Goal: Information Seeking & Learning: Get advice/opinions

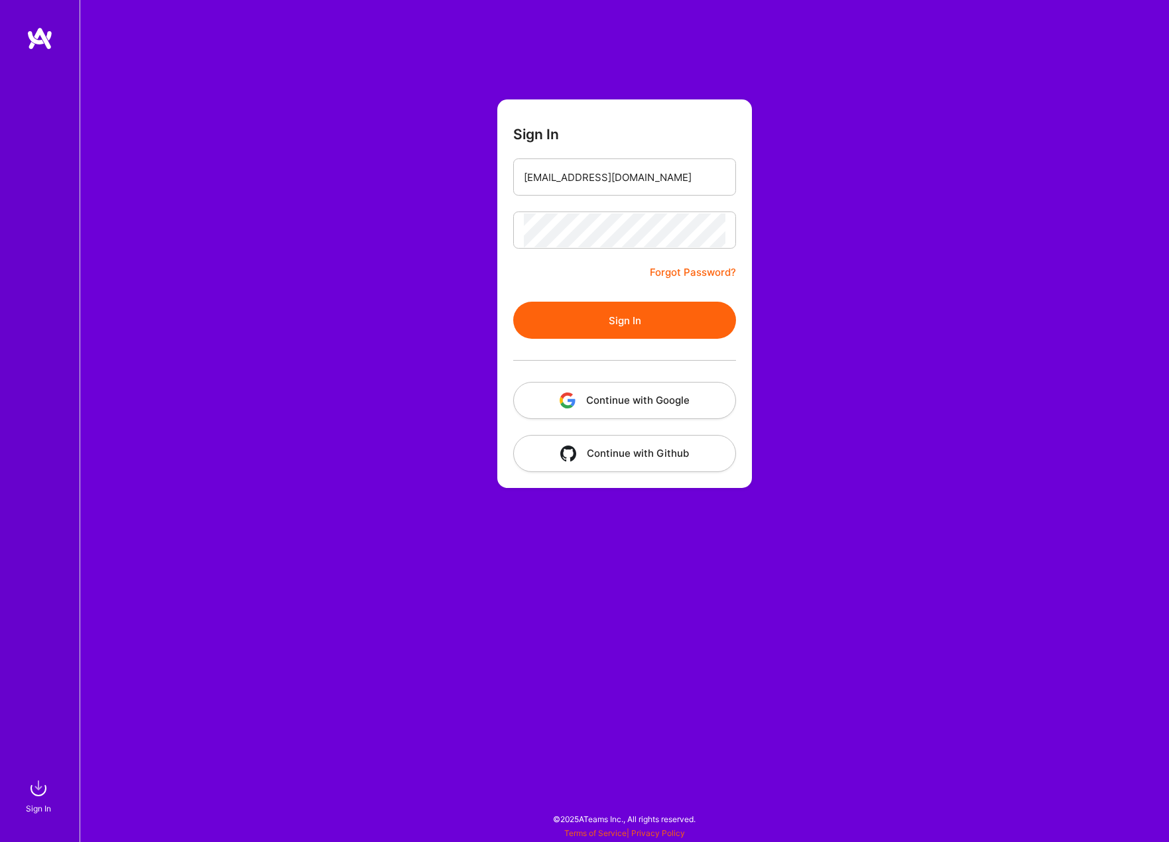
click at [583, 312] on button "Sign In" at bounding box center [624, 320] width 223 height 37
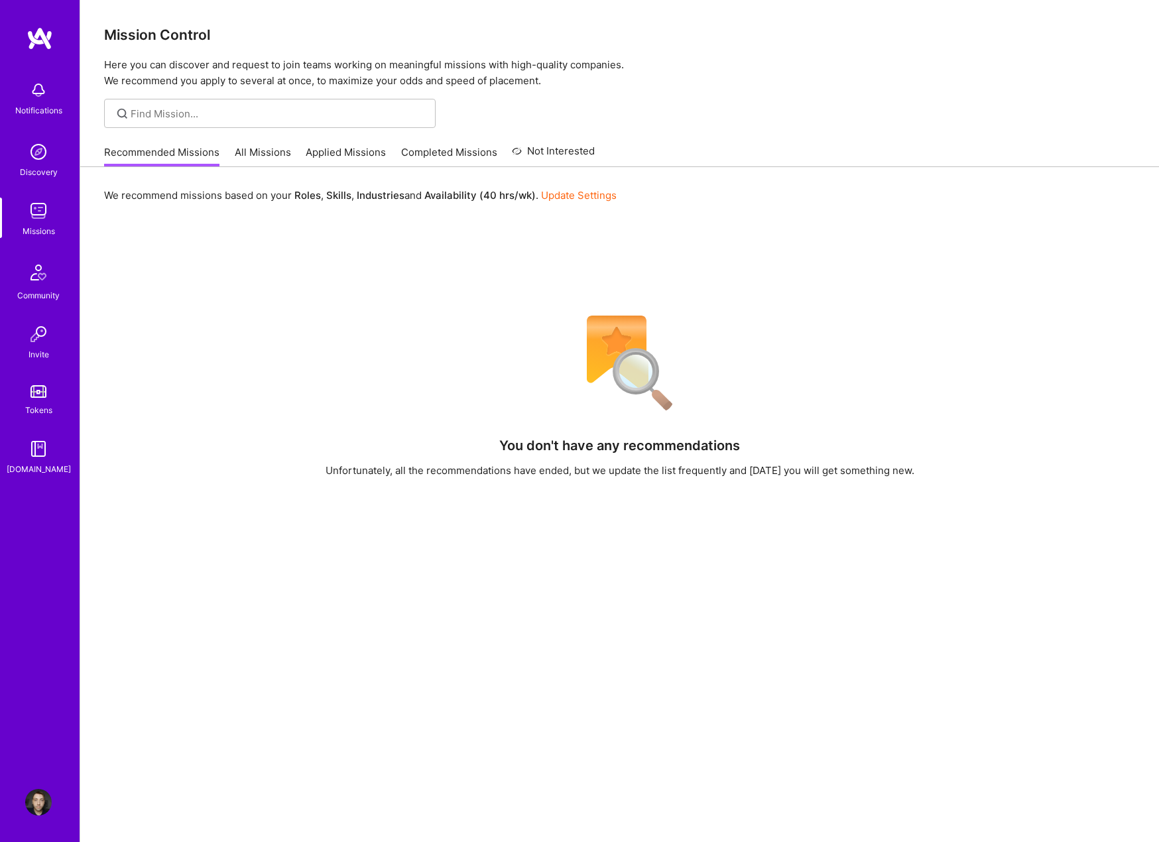
click at [277, 162] on link "All Missions" at bounding box center [263, 156] width 56 height 22
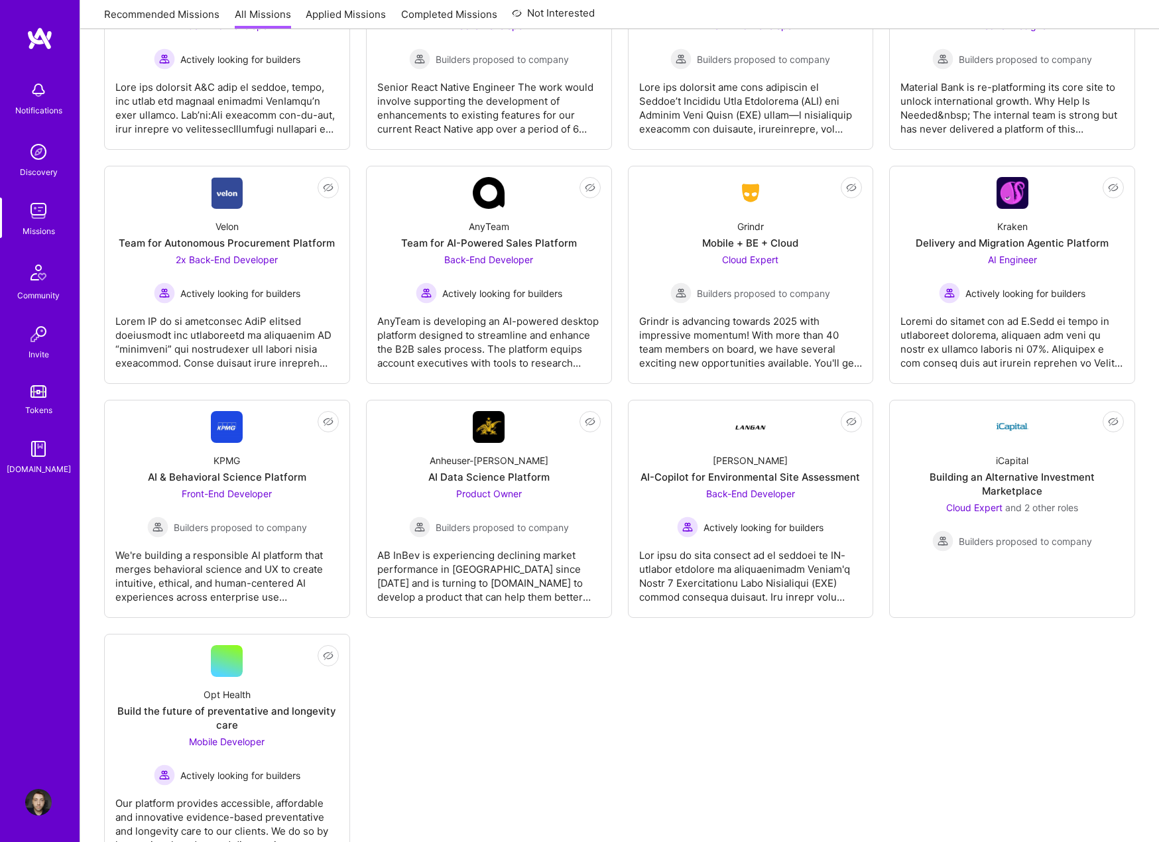
scroll to position [2579, 0]
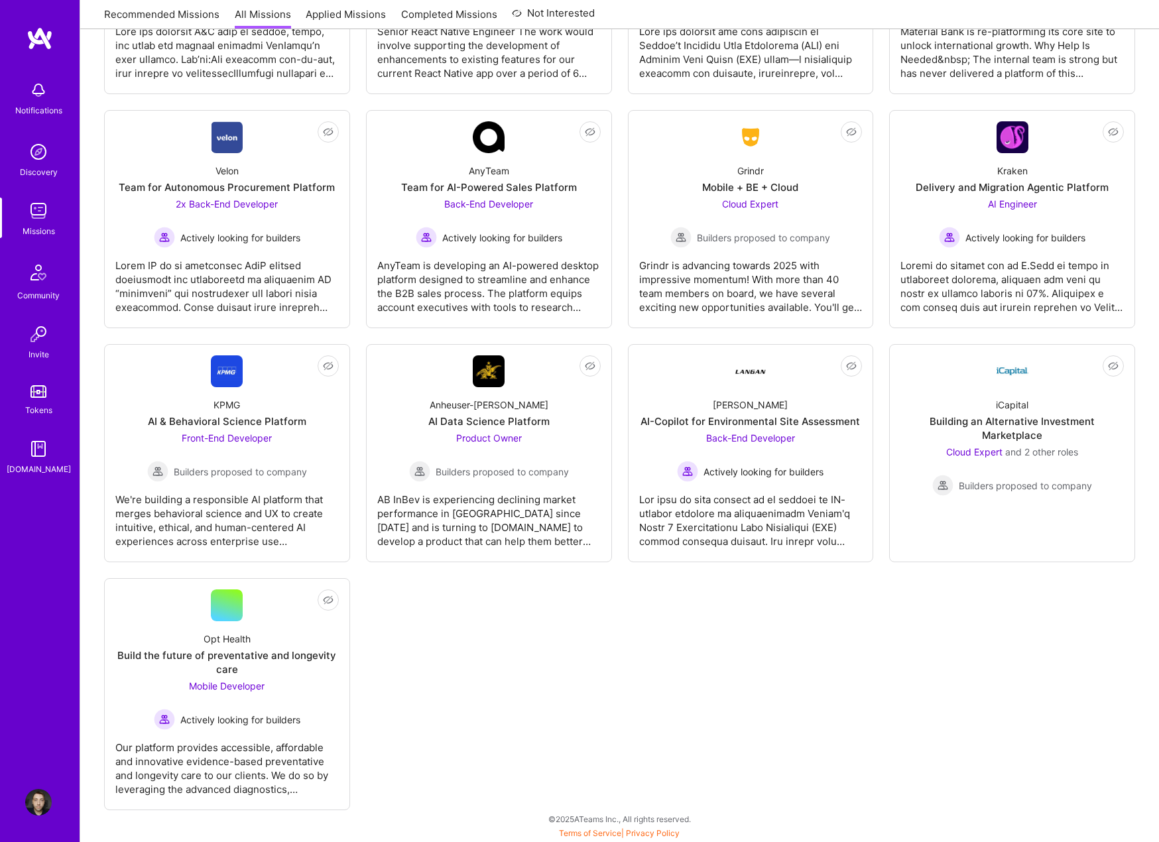
click at [247, 639] on div "Opt Health" at bounding box center [227, 639] width 47 height 14
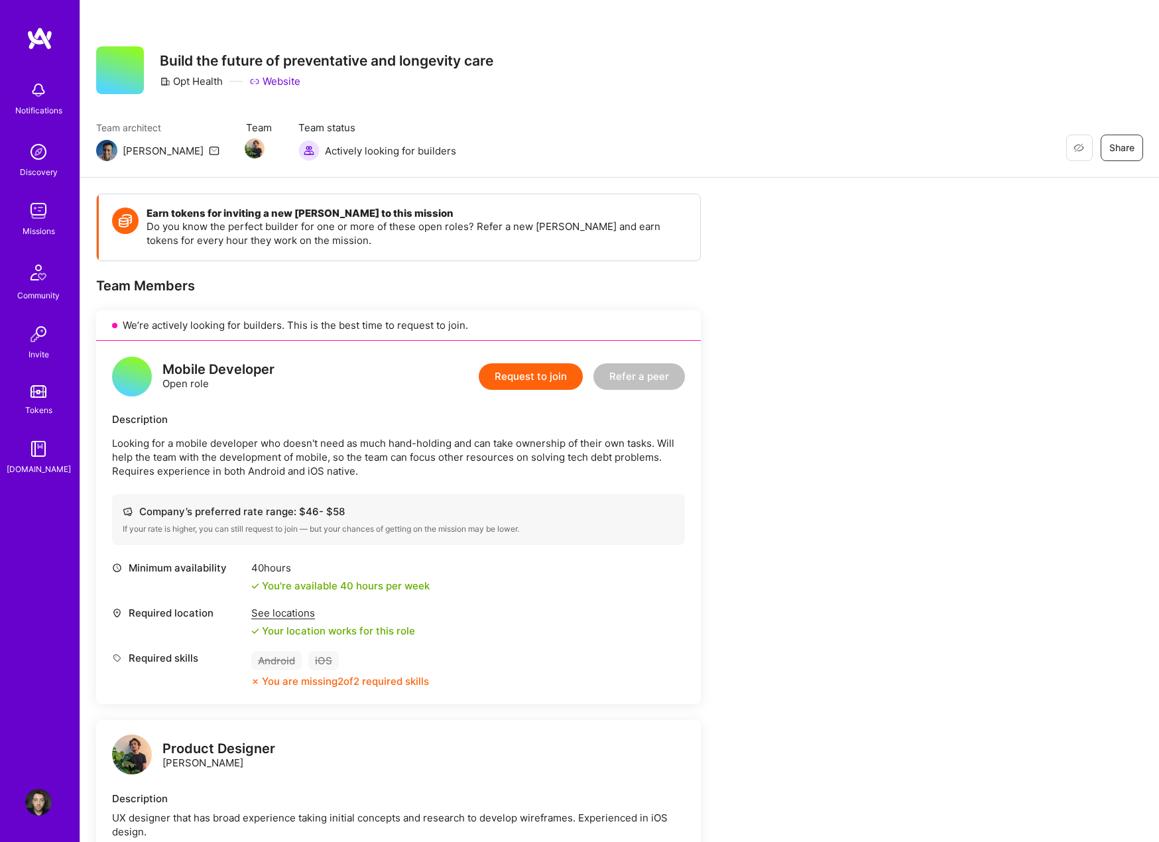
click at [907, 555] on div "Earn tokens for inviting a new [PERSON_NAME] to this mission Do you know the pe…" at bounding box center [619, 683] width 1079 height 1011
click at [841, 523] on div "Earn tokens for inviting a new [PERSON_NAME] to this mission Do you know the pe…" at bounding box center [494, 675] width 796 height 963
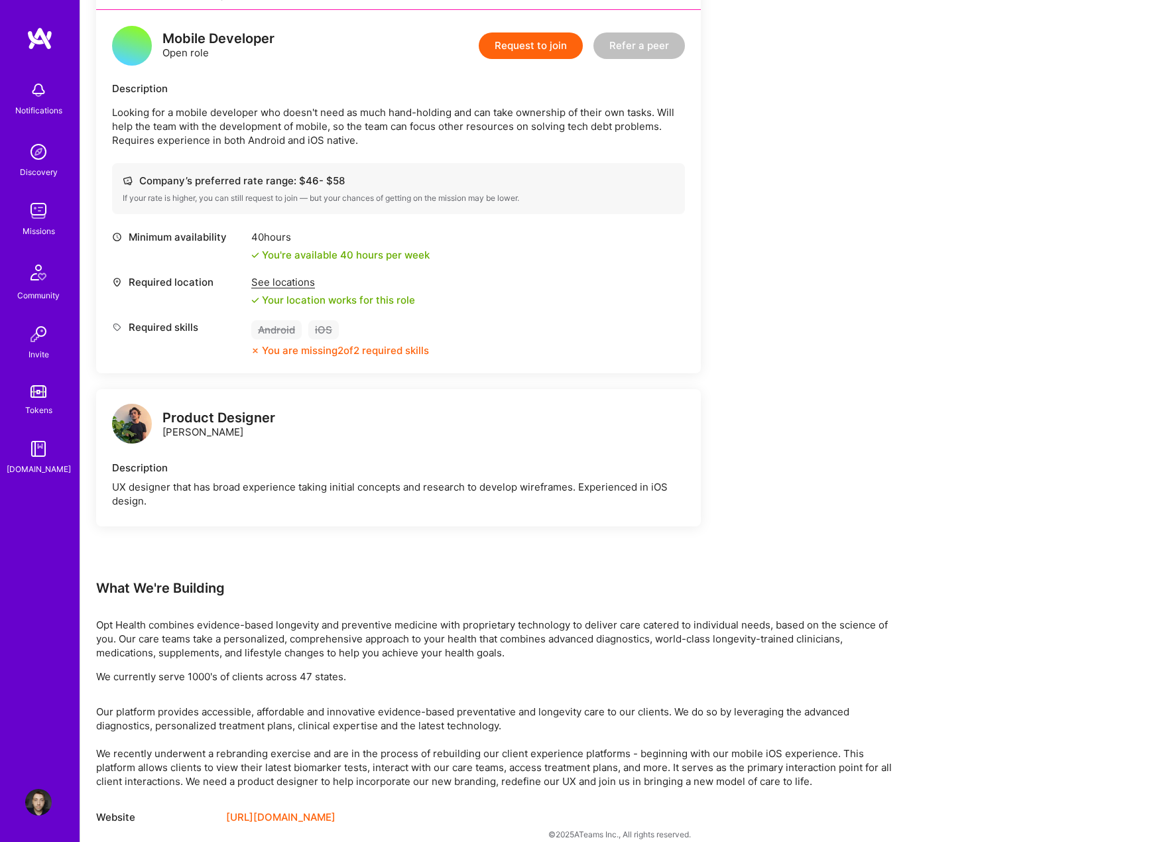
scroll to position [332, 0]
click at [808, 507] on div "Earn tokens for inviting a new [PERSON_NAME] to this mission Do you know the pe…" at bounding box center [494, 343] width 796 height 963
click at [211, 416] on div "Product Designer" at bounding box center [218, 418] width 113 height 14
click at [122, 420] on img at bounding box center [132, 423] width 40 height 40
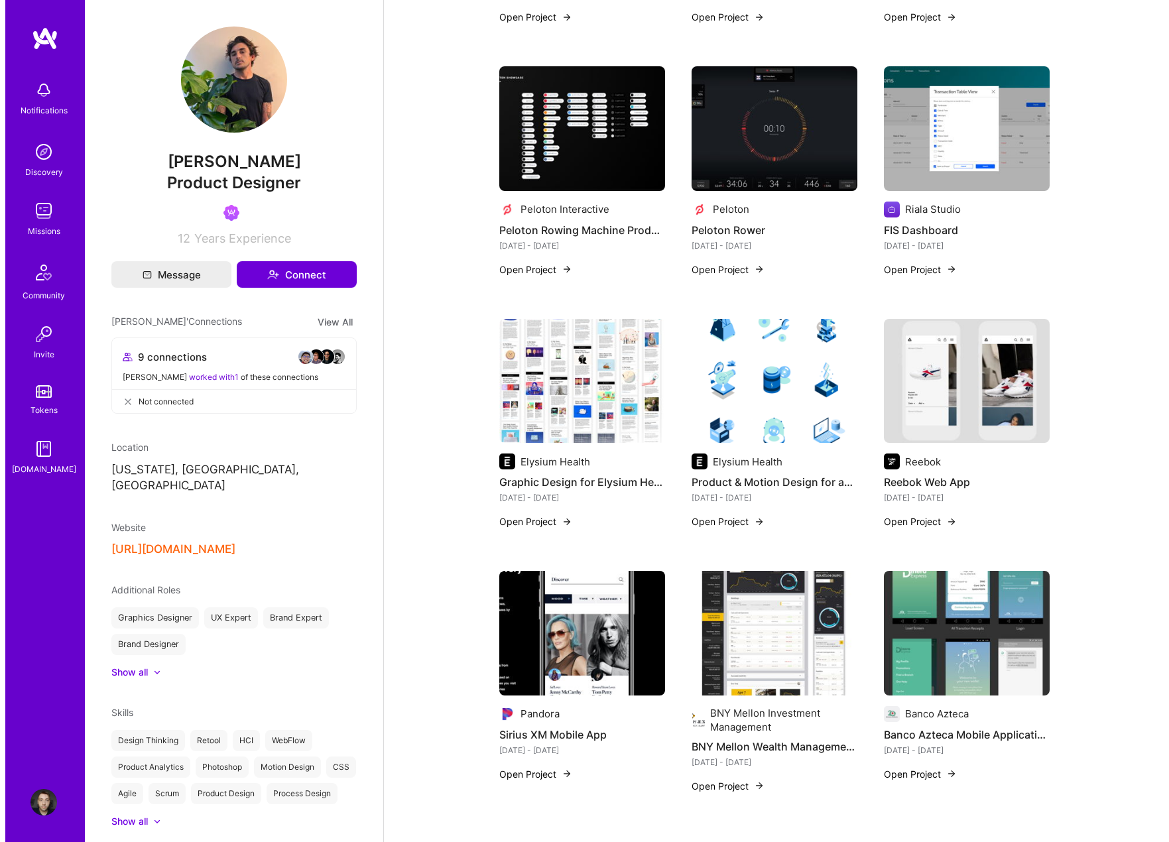
scroll to position [729, 0]
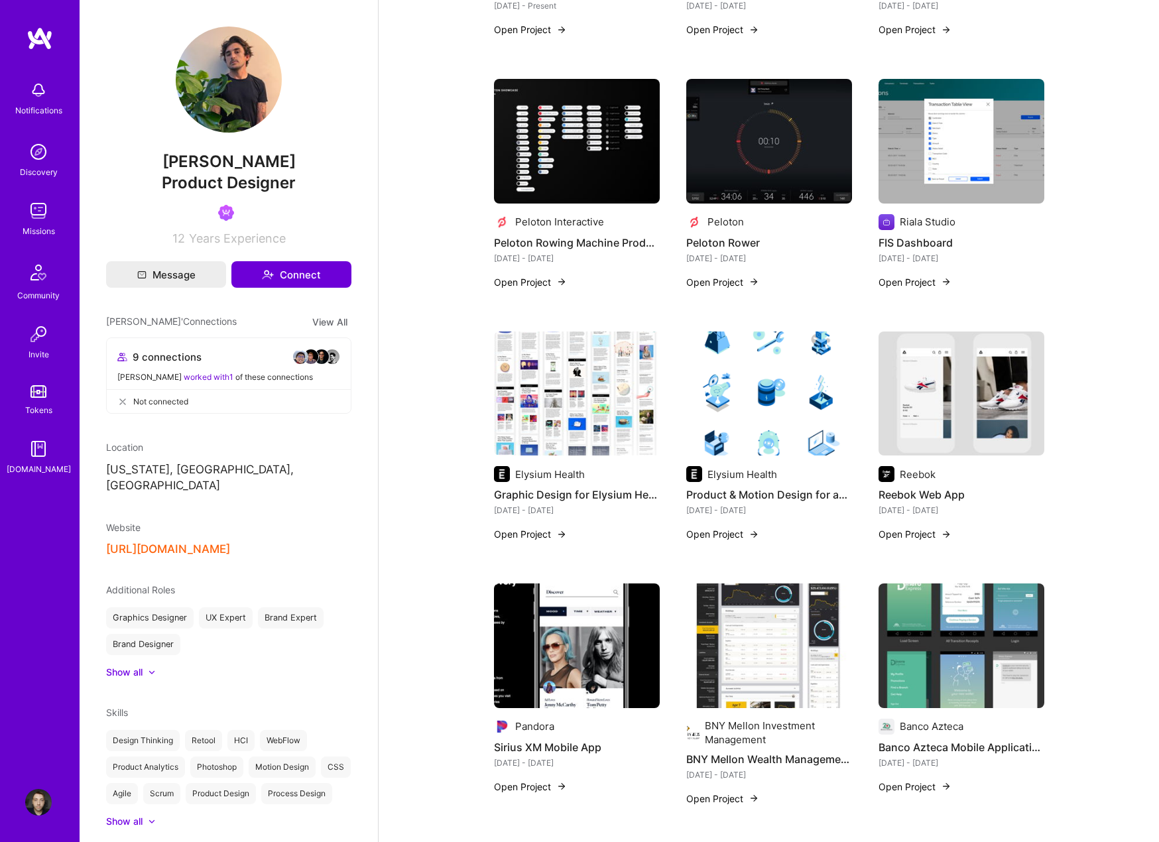
click at [424, 470] on div "Available now to work on missions . Updated [DATE] About me As a seasoned Lead …" at bounding box center [769, 778] width 781 height 3014
click at [778, 425] on img at bounding box center [769, 394] width 166 height 125
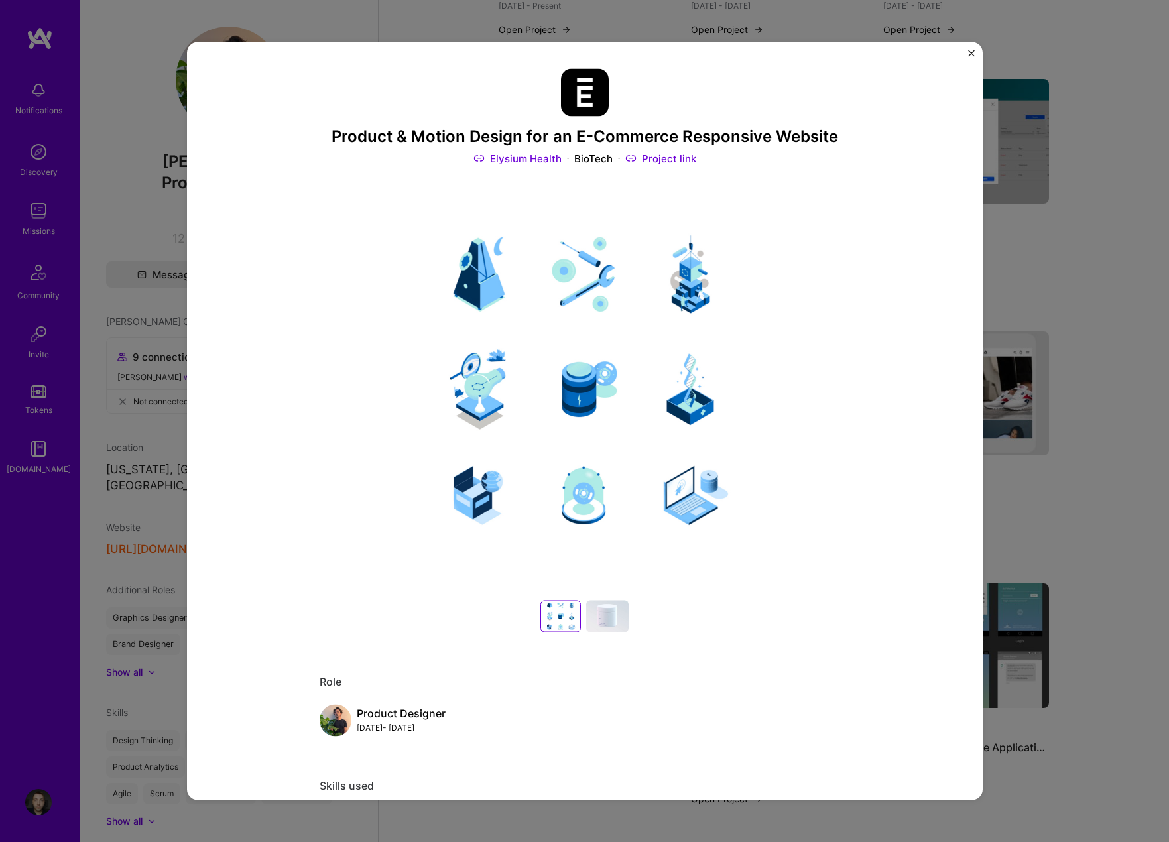
click at [615, 611] on div at bounding box center [607, 616] width 42 height 32
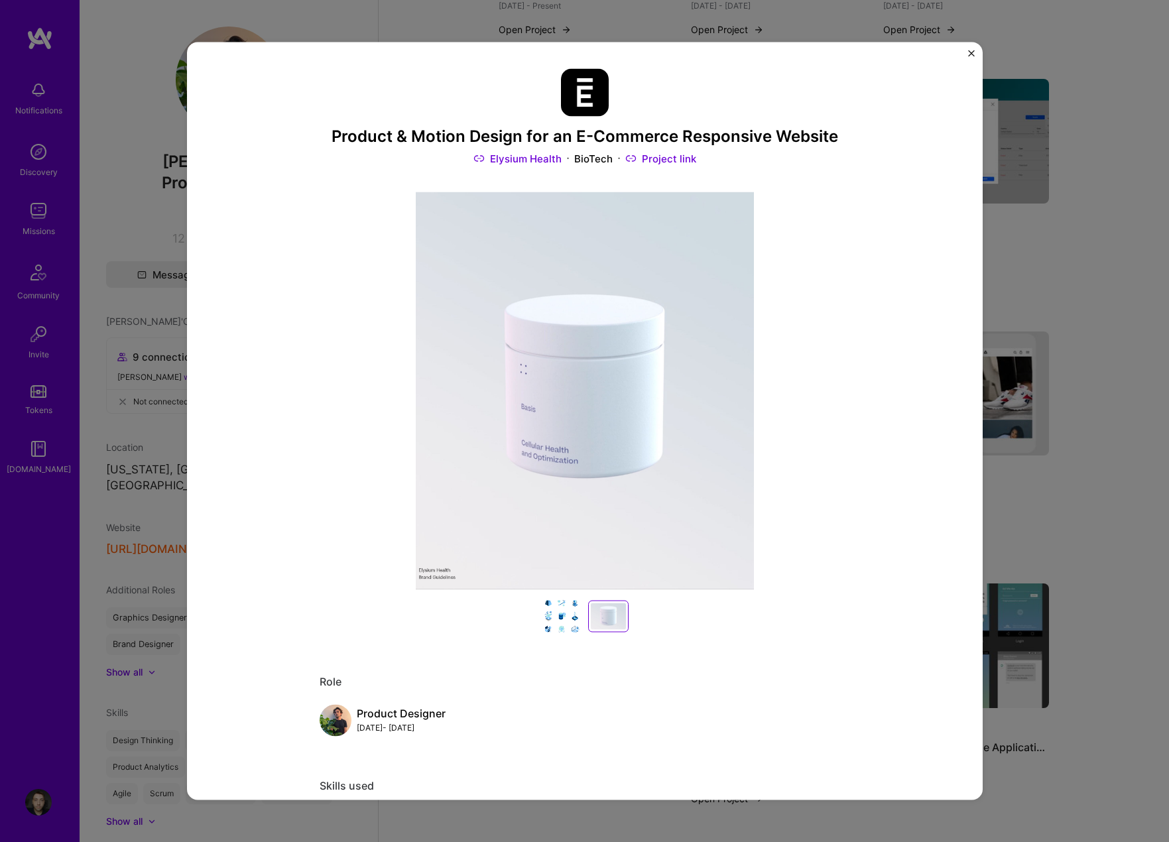
click at [1098, 472] on div "Product & Motion Design for an E-Commerce Responsive Website Elysium Health Bio…" at bounding box center [584, 421] width 1169 height 842
click at [972, 52] on img "Close" at bounding box center [971, 53] width 7 height 7
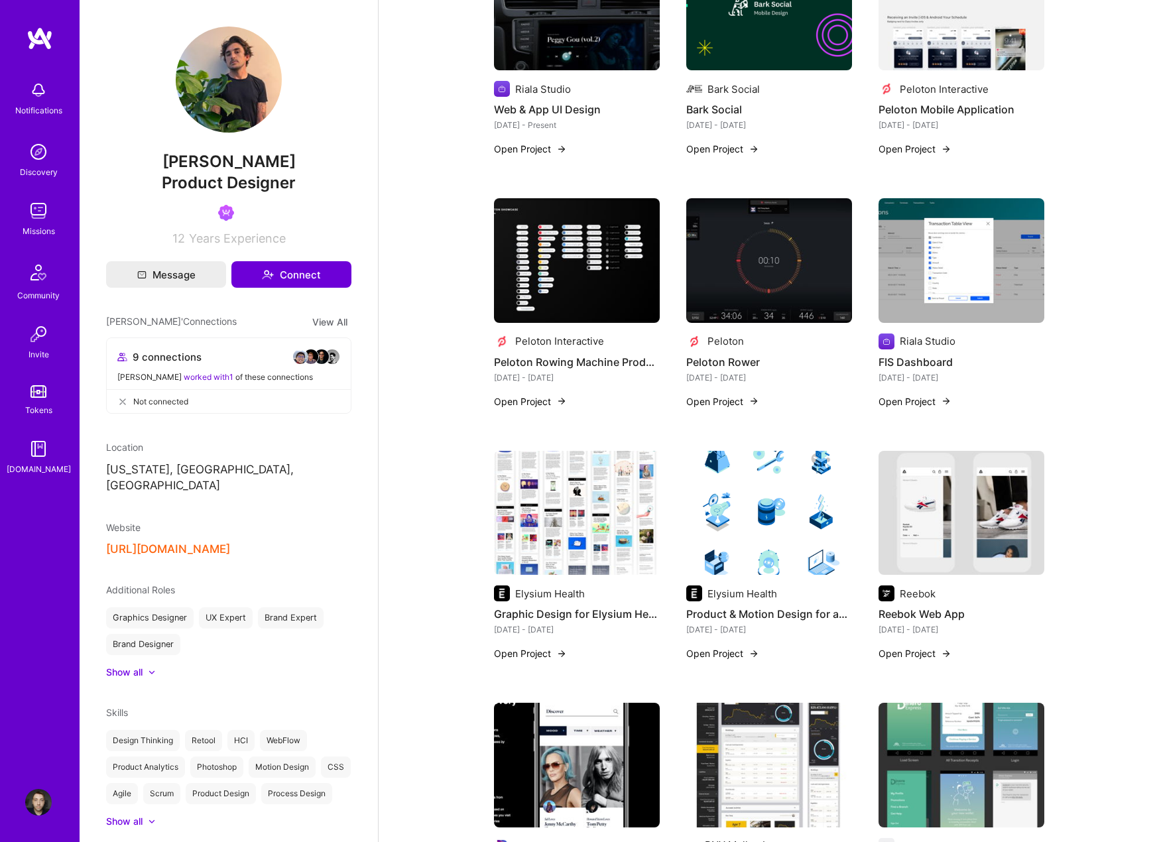
scroll to position [597, 0]
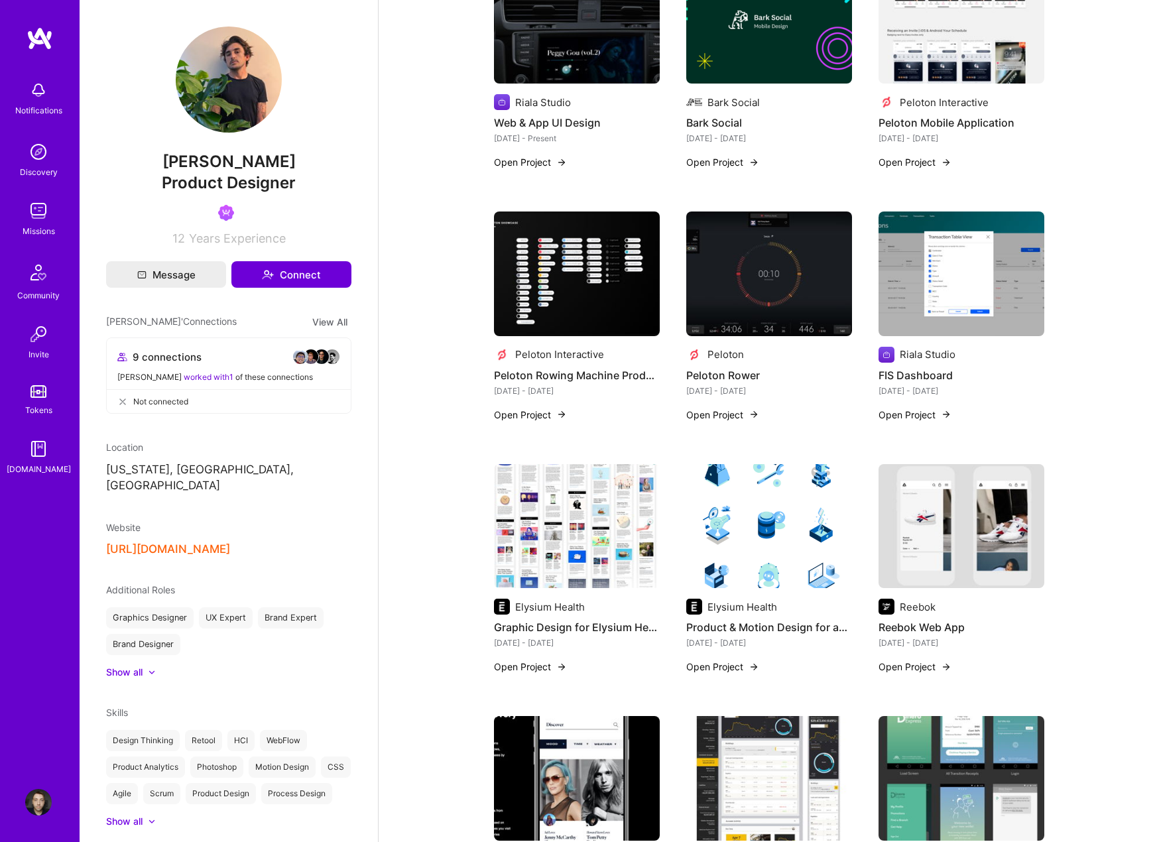
click at [788, 298] on img at bounding box center [769, 274] width 166 height 125
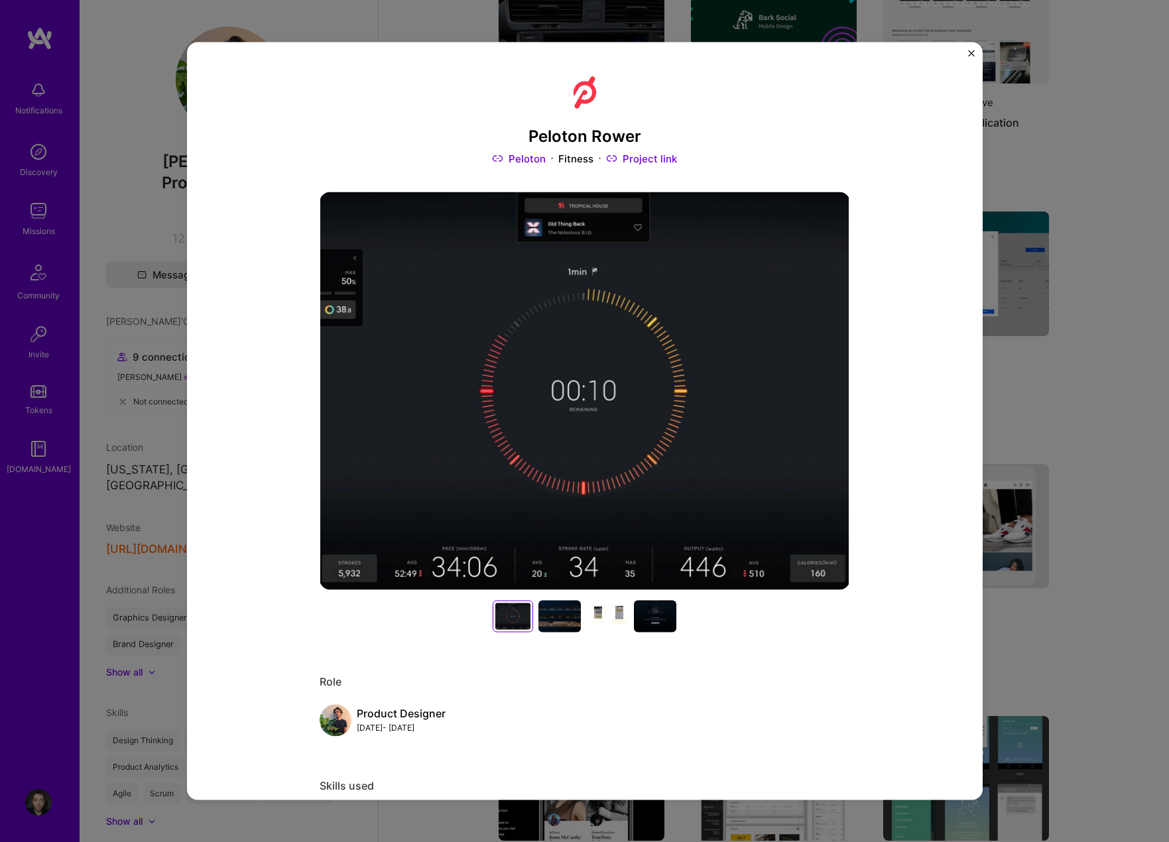
click at [549, 617] on div at bounding box center [559, 616] width 42 height 32
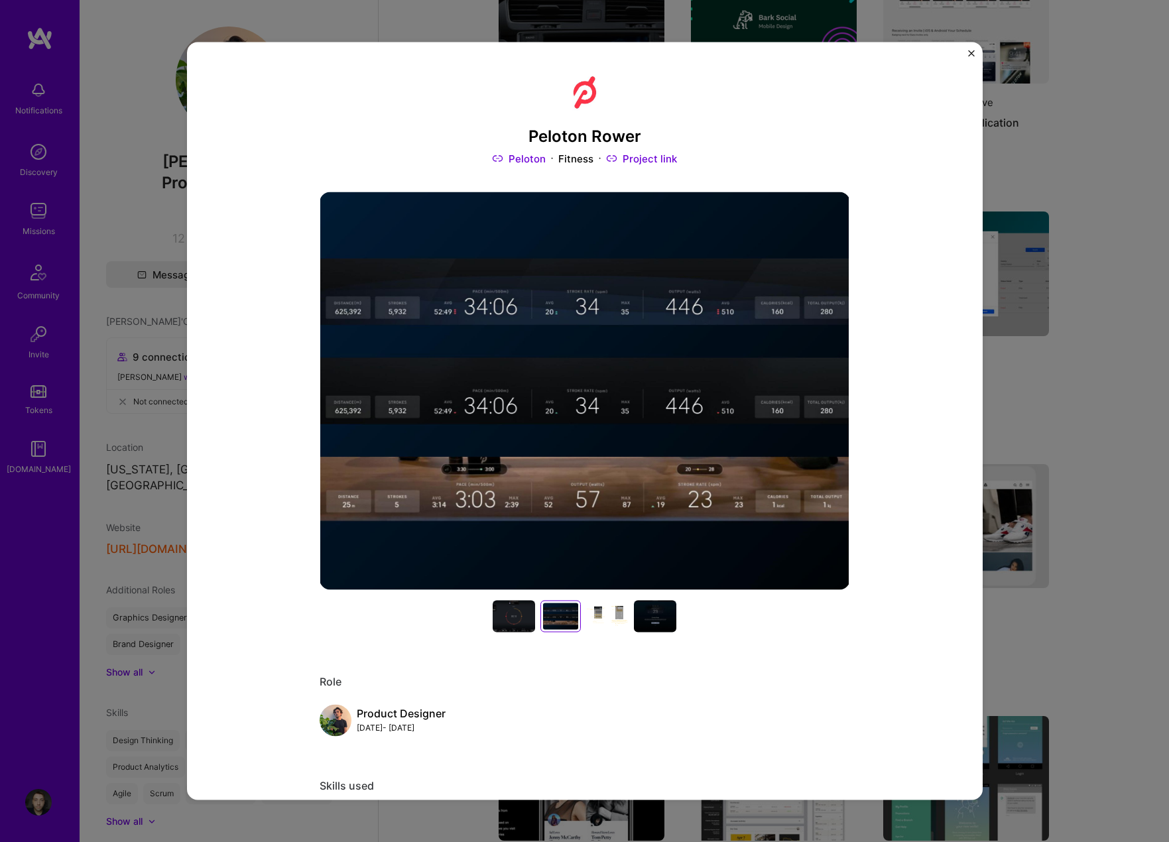
click at [597, 619] on div at bounding box center [607, 616] width 42 height 32
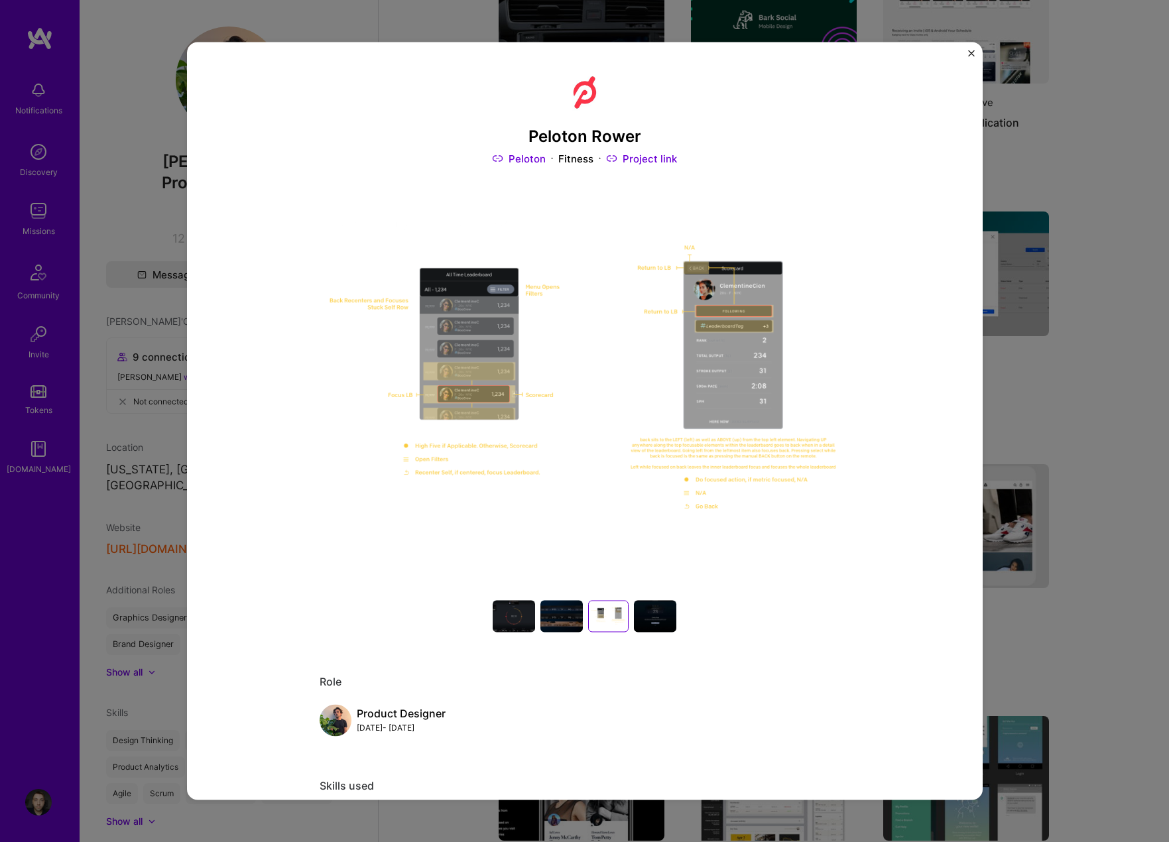
click at [638, 622] on div at bounding box center [655, 616] width 42 height 32
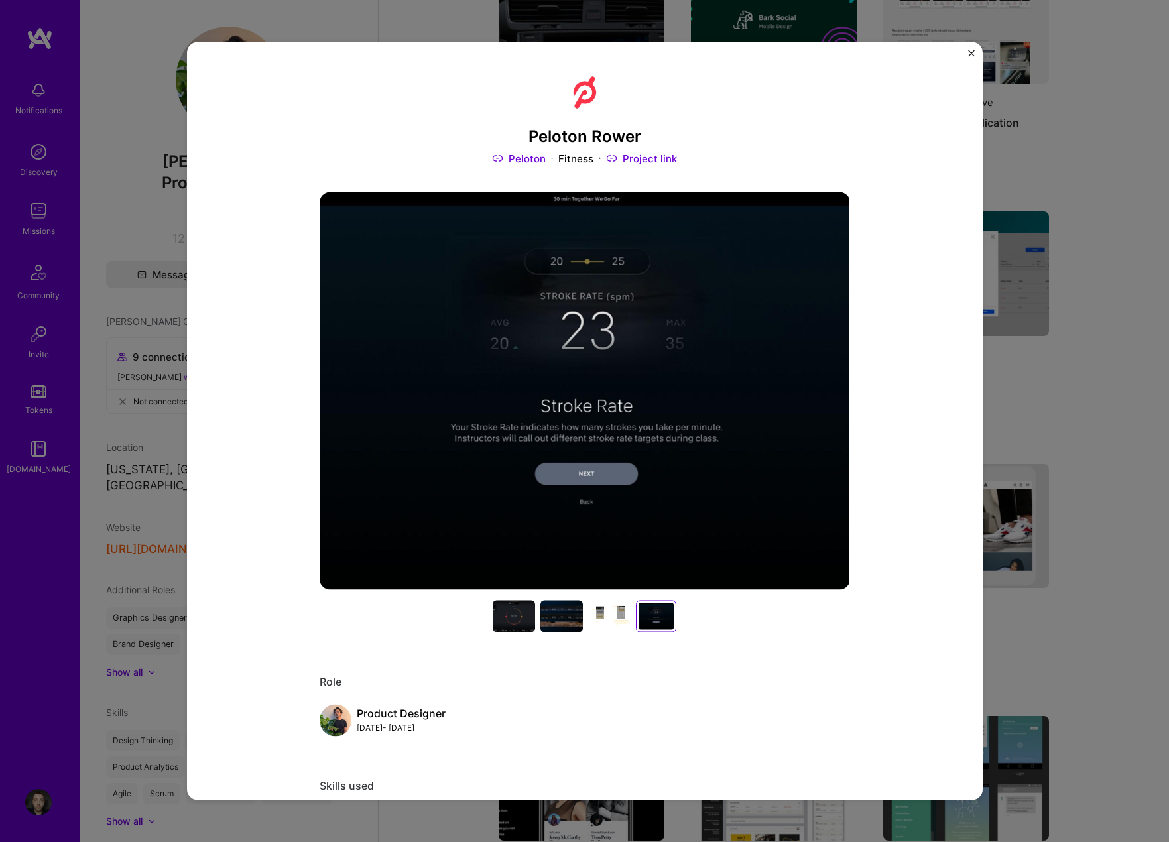
click at [1098, 507] on div "Peloton Rower Peloton Fitness Project link Role Product Designer [DATE] - [DATE…" at bounding box center [584, 421] width 1169 height 842
click at [974, 50] on img "Close" at bounding box center [971, 53] width 7 height 7
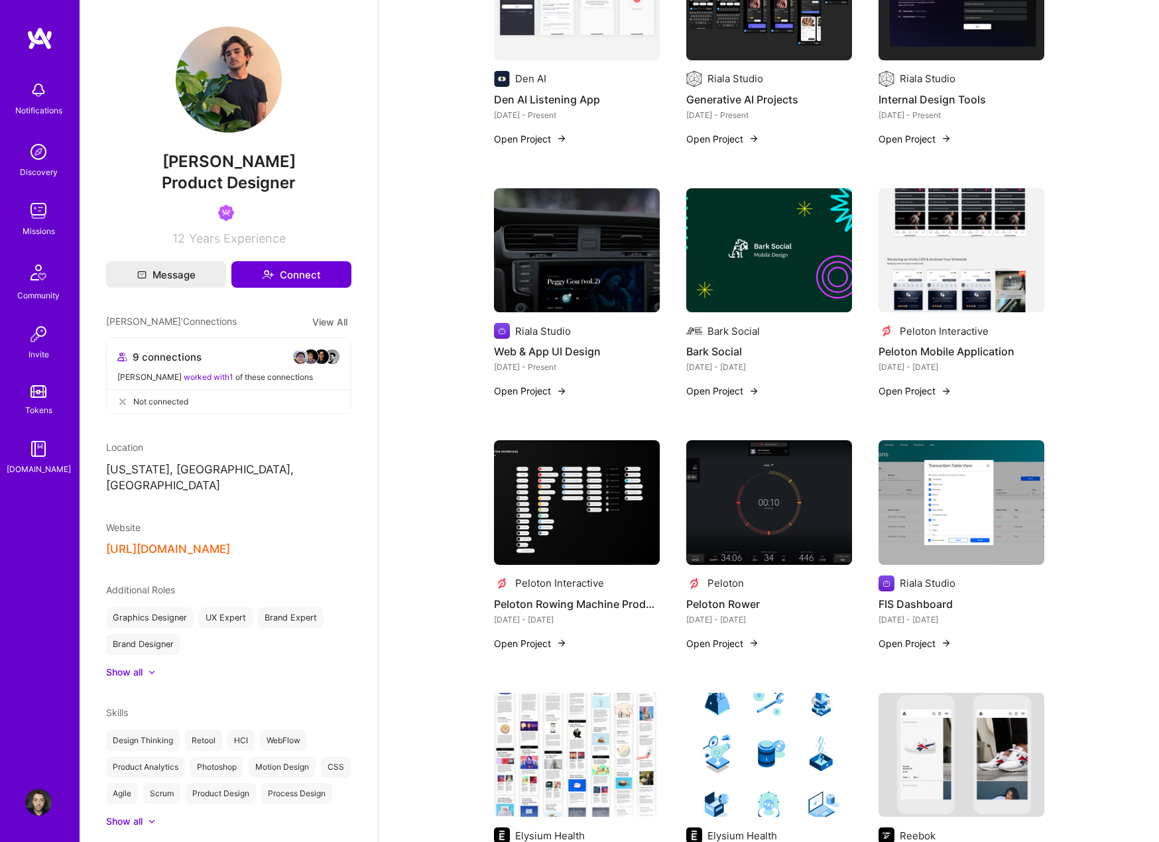
scroll to position [332, 0]
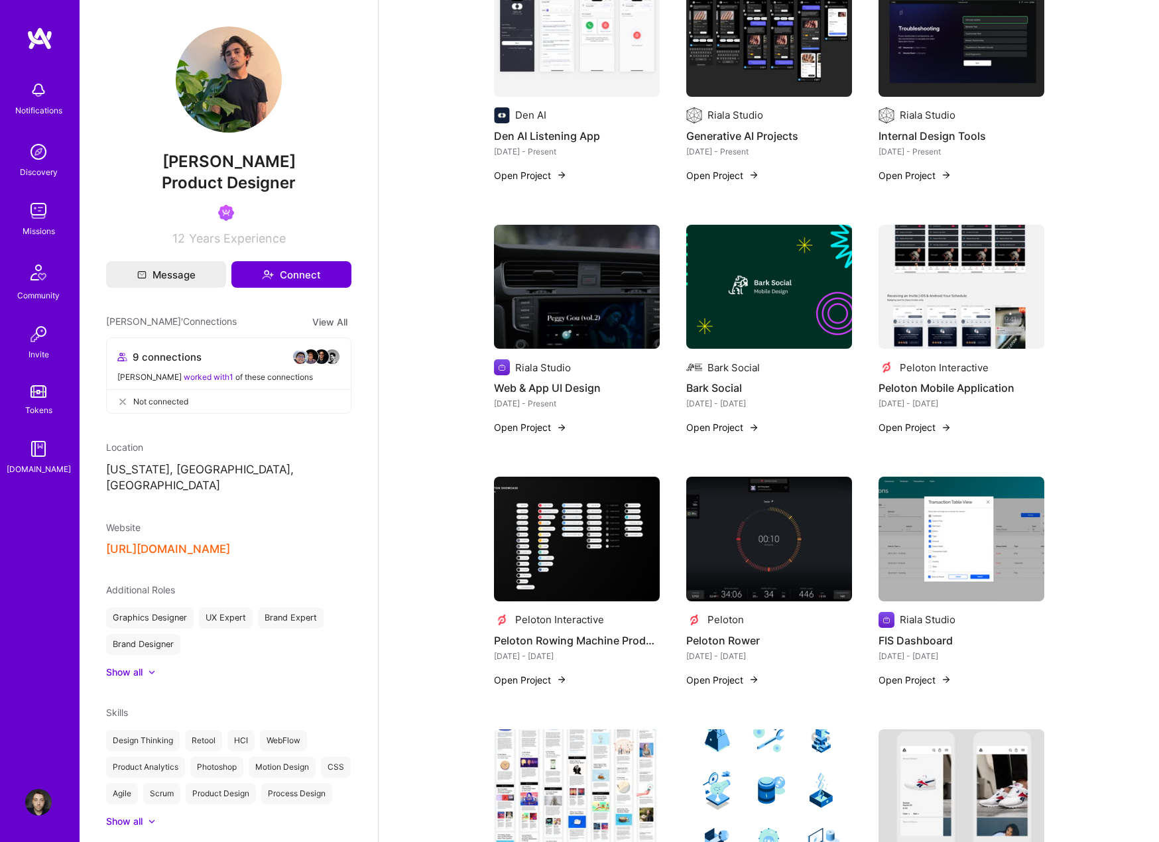
click at [595, 533] on img at bounding box center [577, 539] width 166 height 125
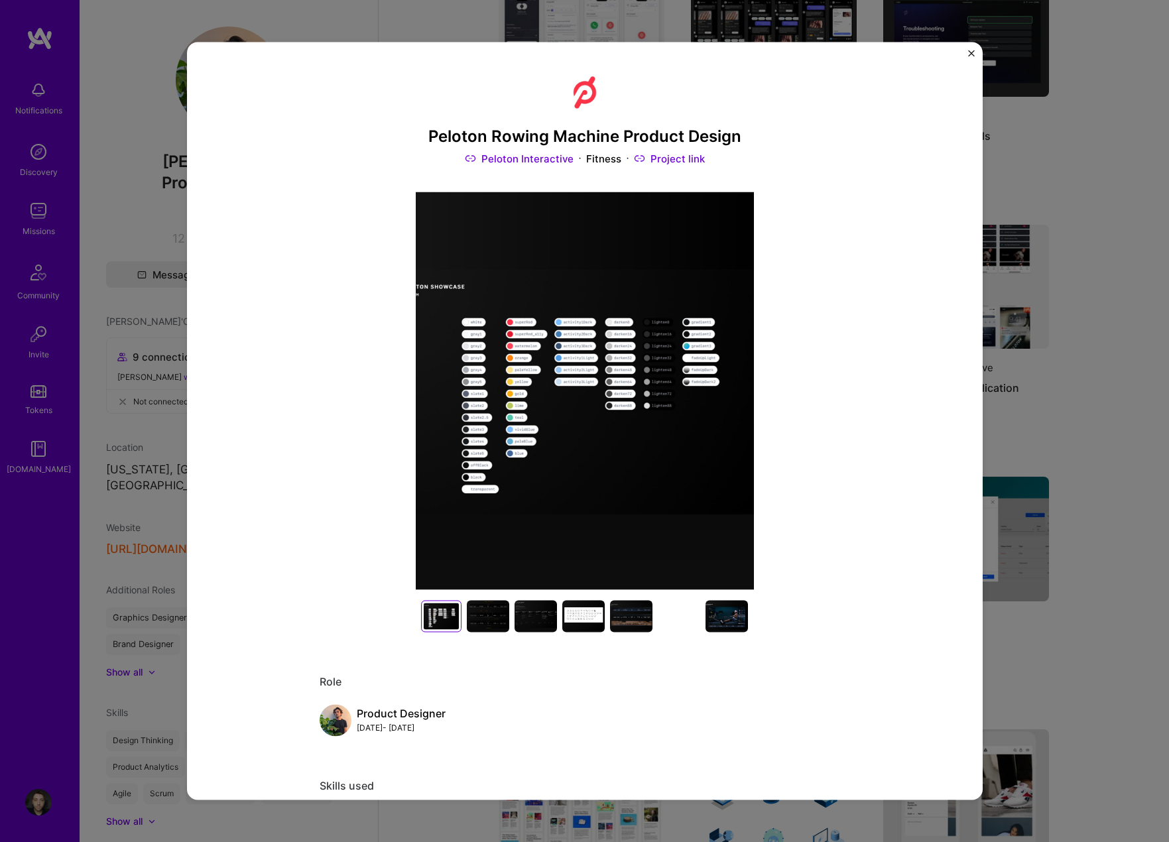
click at [489, 609] on div at bounding box center [488, 616] width 42 height 32
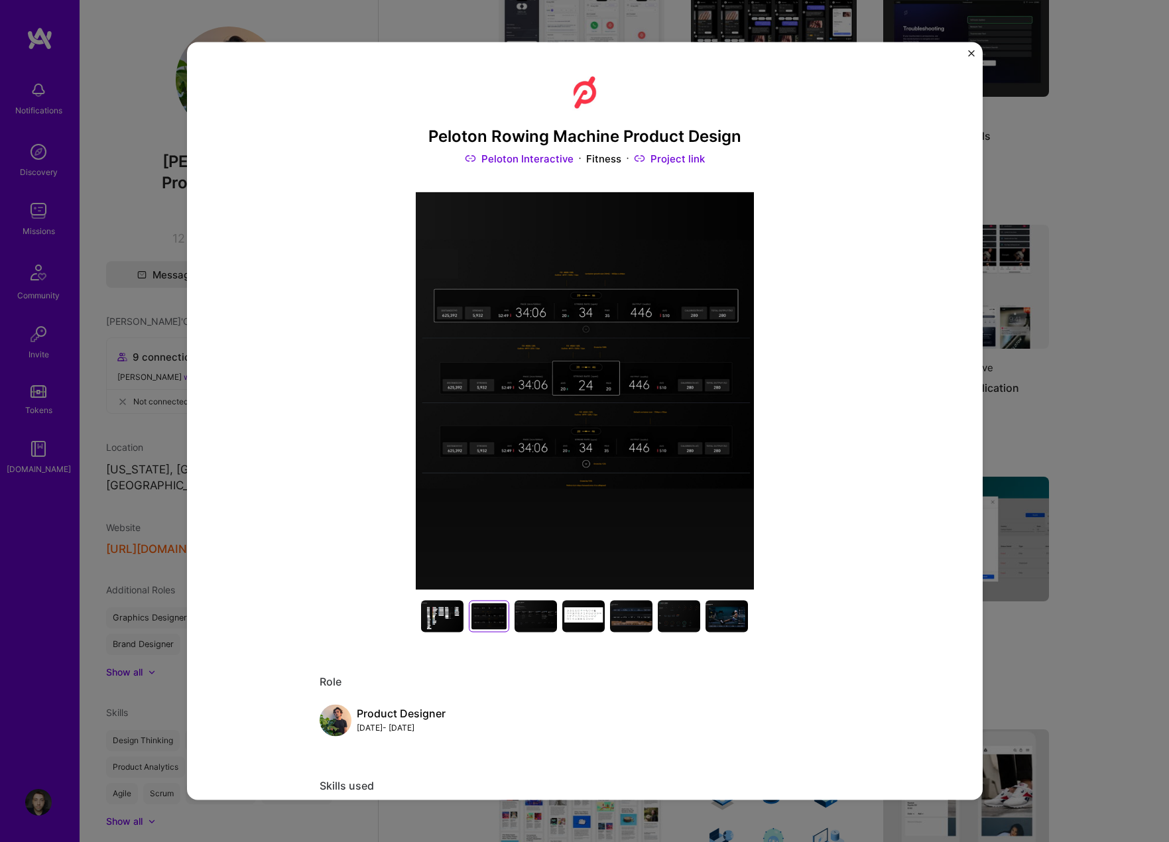
click at [525, 615] on div at bounding box center [536, 616] width 42 height 32
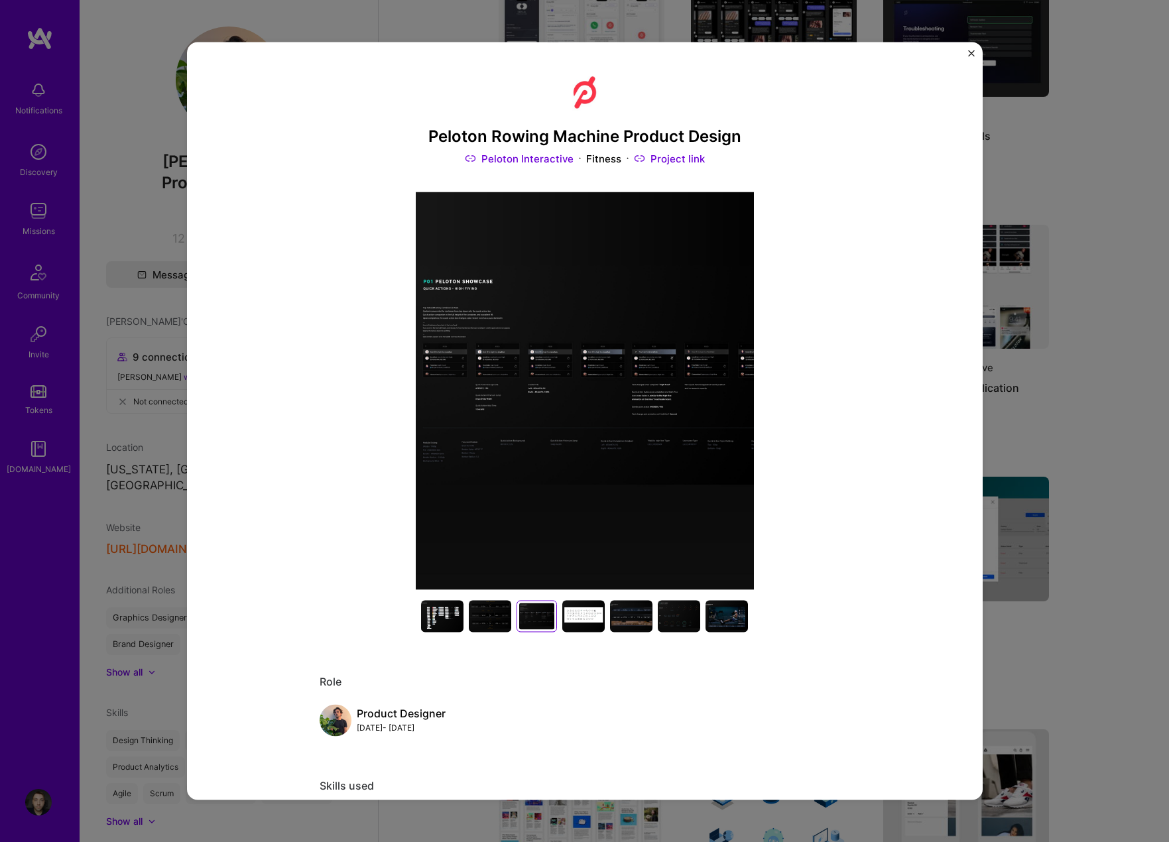
click at [1047, 241] on div "Peloton Rowing Machine Product Design Peloton Interactive Fitness Project link …" at bounding box center [584, 421] width 1169 height 842
click at [969, 53] on img "Close" at bounding box center [971, 53] width 7 height 7
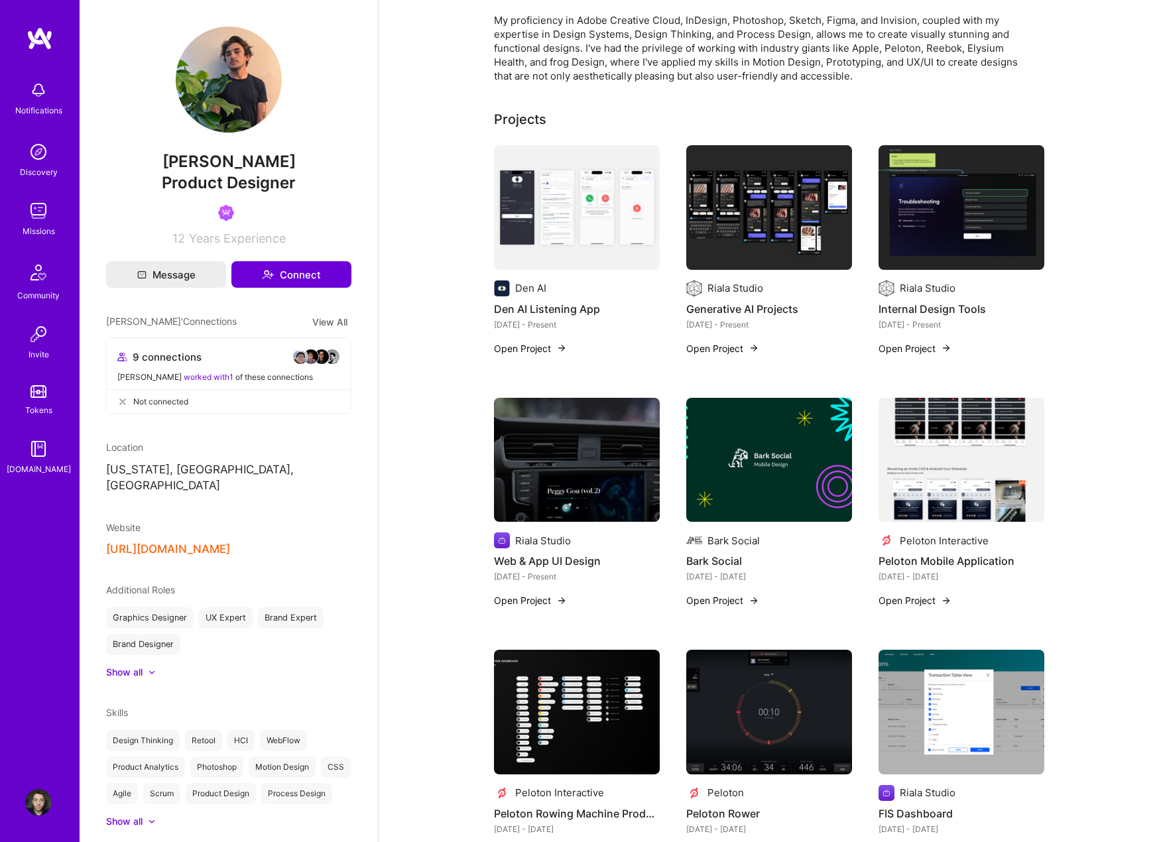
scroll to position [133, 0]
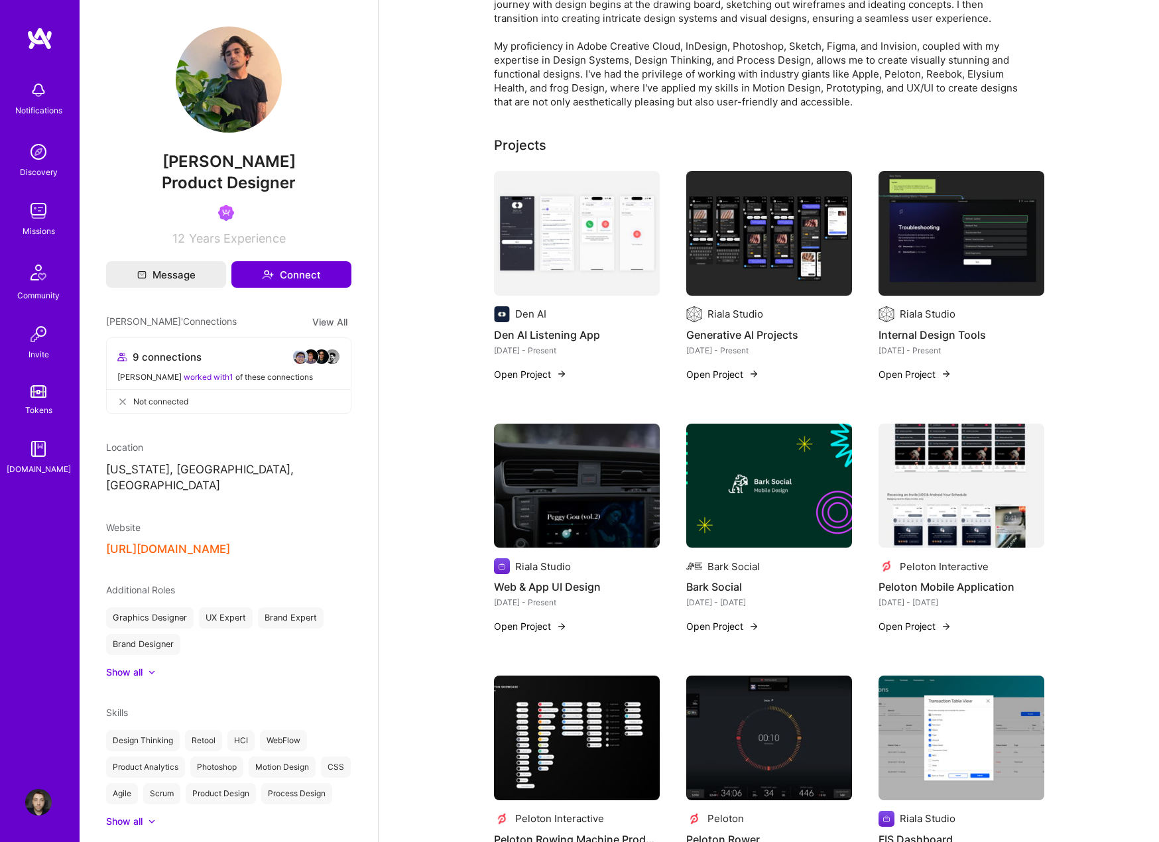
click at [746, 495] on img at bounding box center [769, 486] width 166 height 125
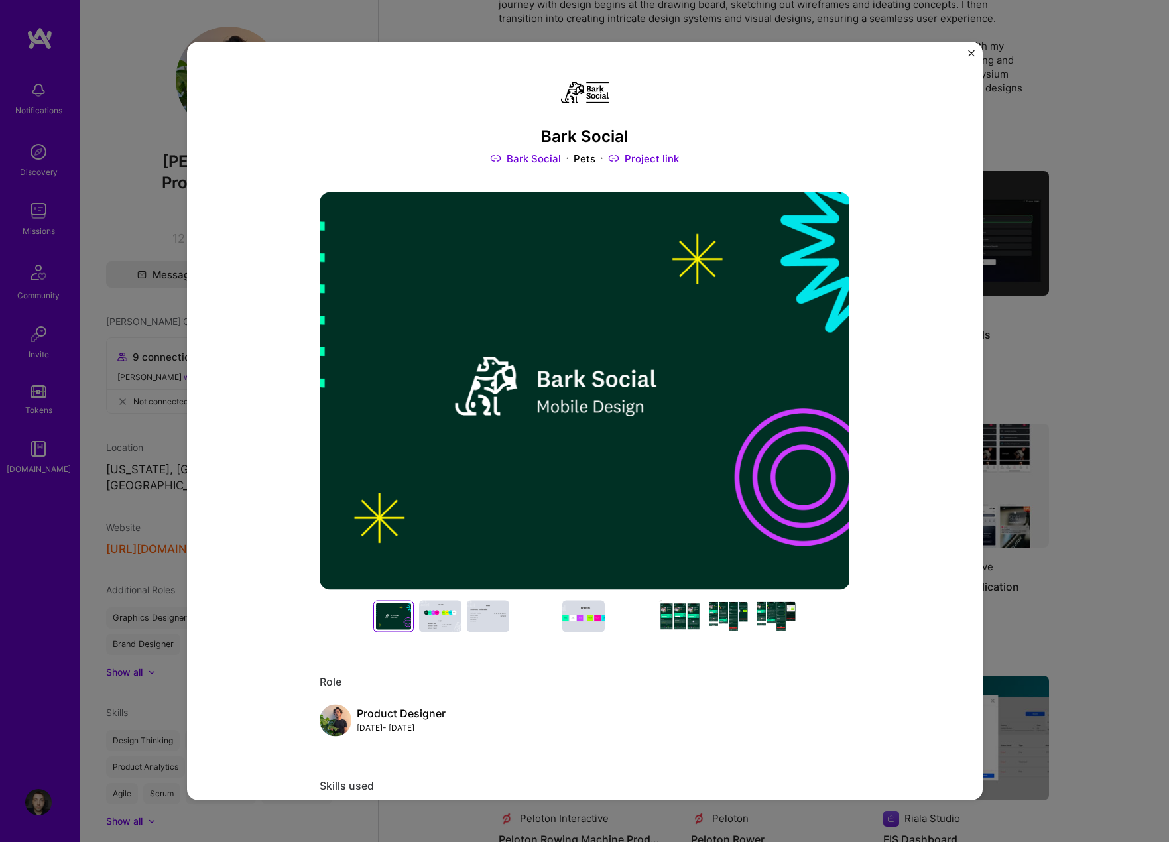
click at [440, 619] on div at bounding box center [440, 616] width 42 height 32
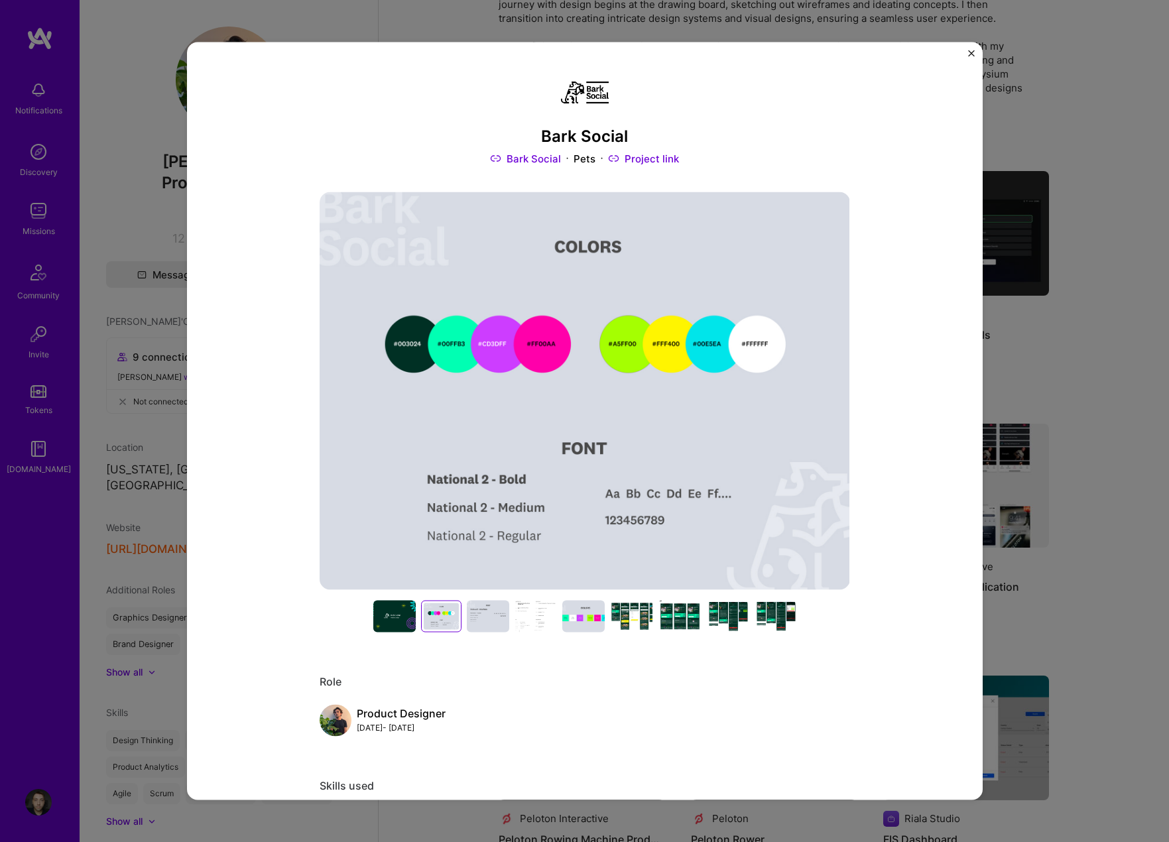
click at [481, 620] on div at bounding box center [488, 616] width 42 height 32
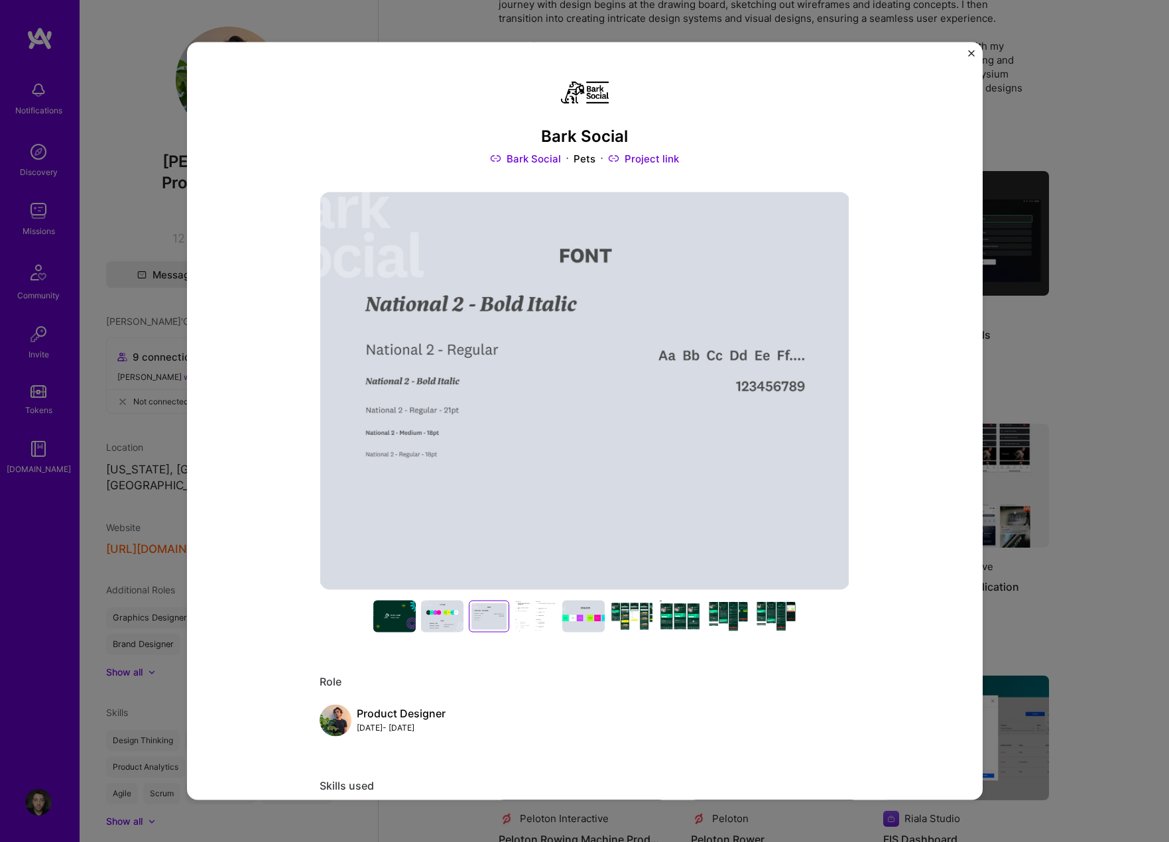
click at [625, 617] on div at bounding box center [631, 616] width 42 height 32
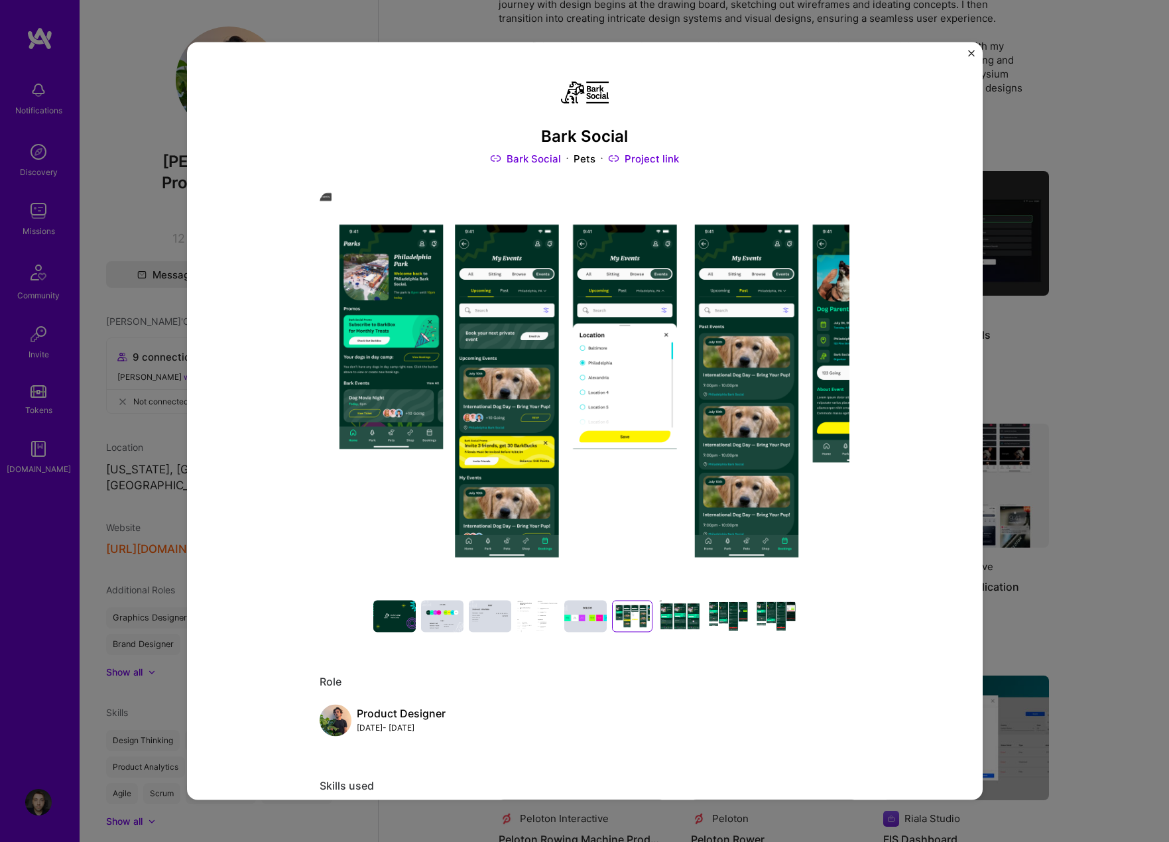
click at [679, 625] on div at bounding box center [679, 616] width 42 height 32
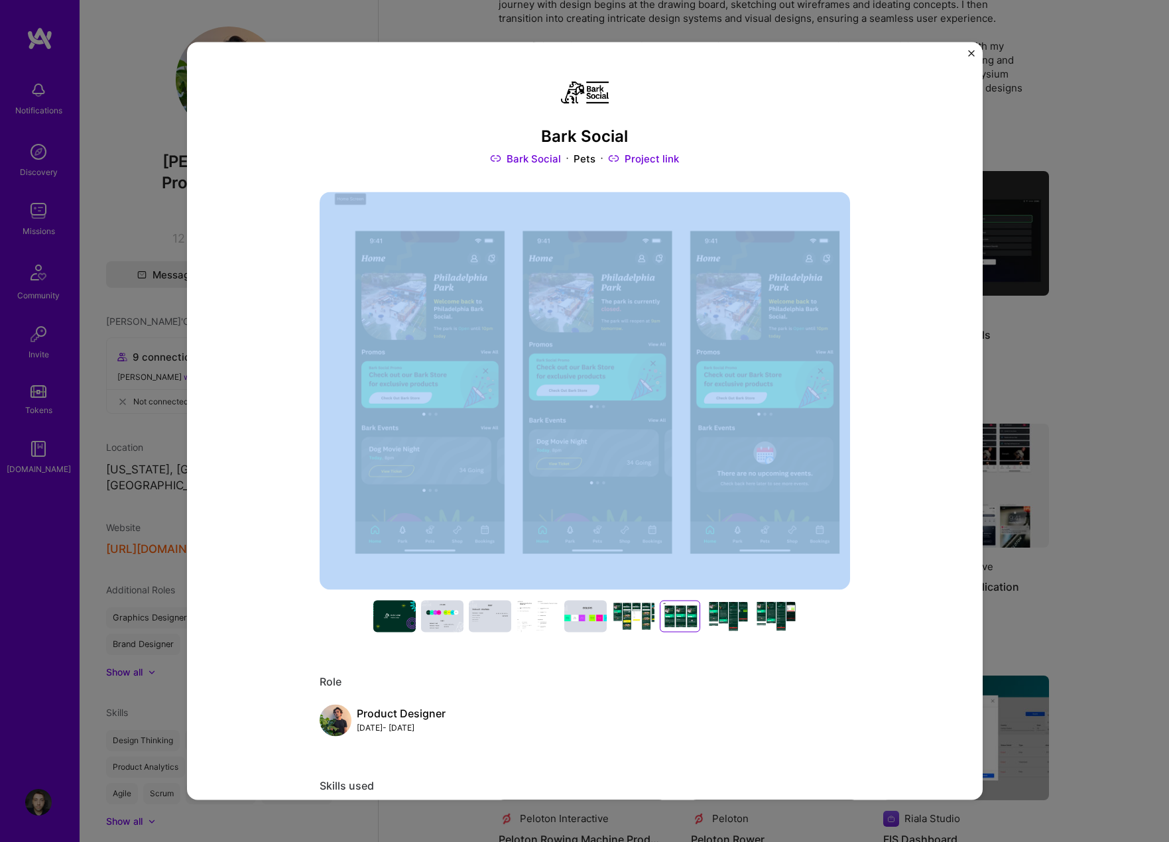
drag, startPoint x: 733, startPoint y: 444, endPoint x: 788, endPoint y: 300, distance: 153.8
click at [735, 440] on div at bounding box center [585, 412] width 531 height 440
click at [972, 50] on img "Close" at bounding box center [971, 53] width 7 height 7
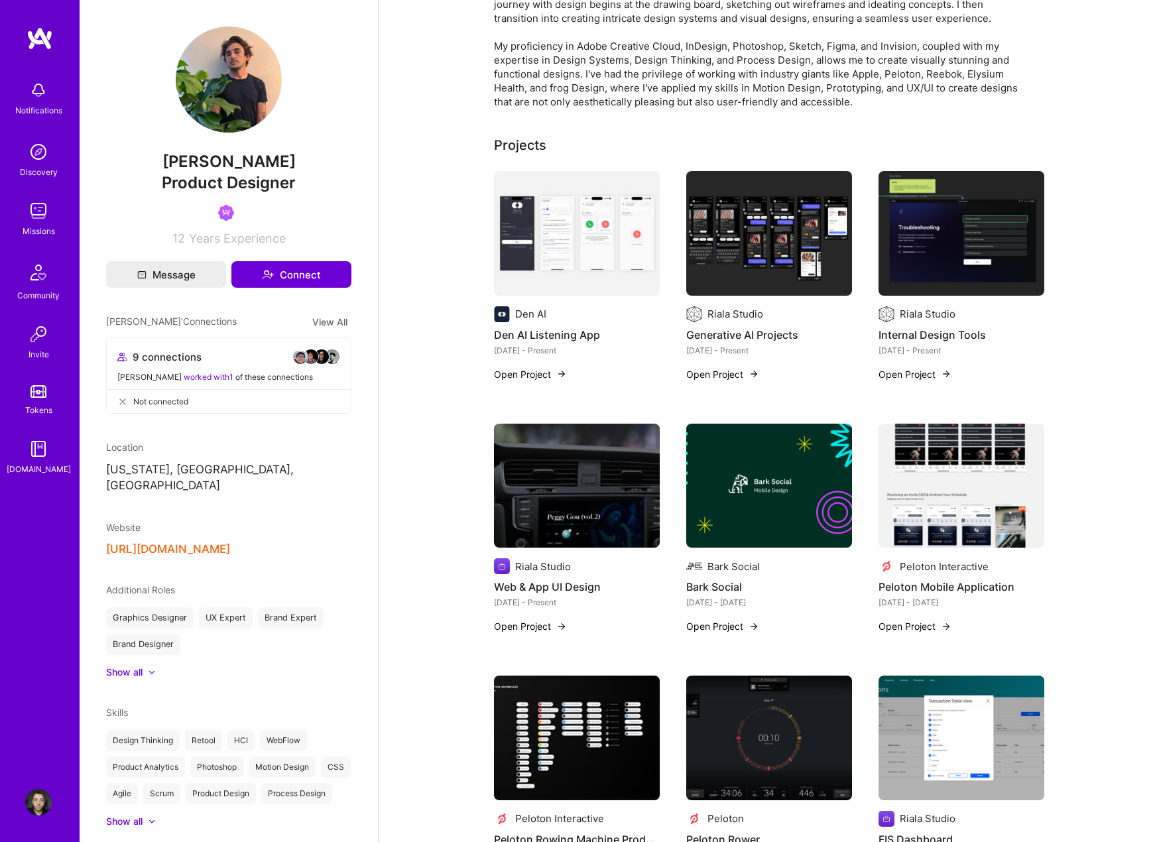
click at [615, 497] on img at bounding box center [577, 486] width 166 height 125
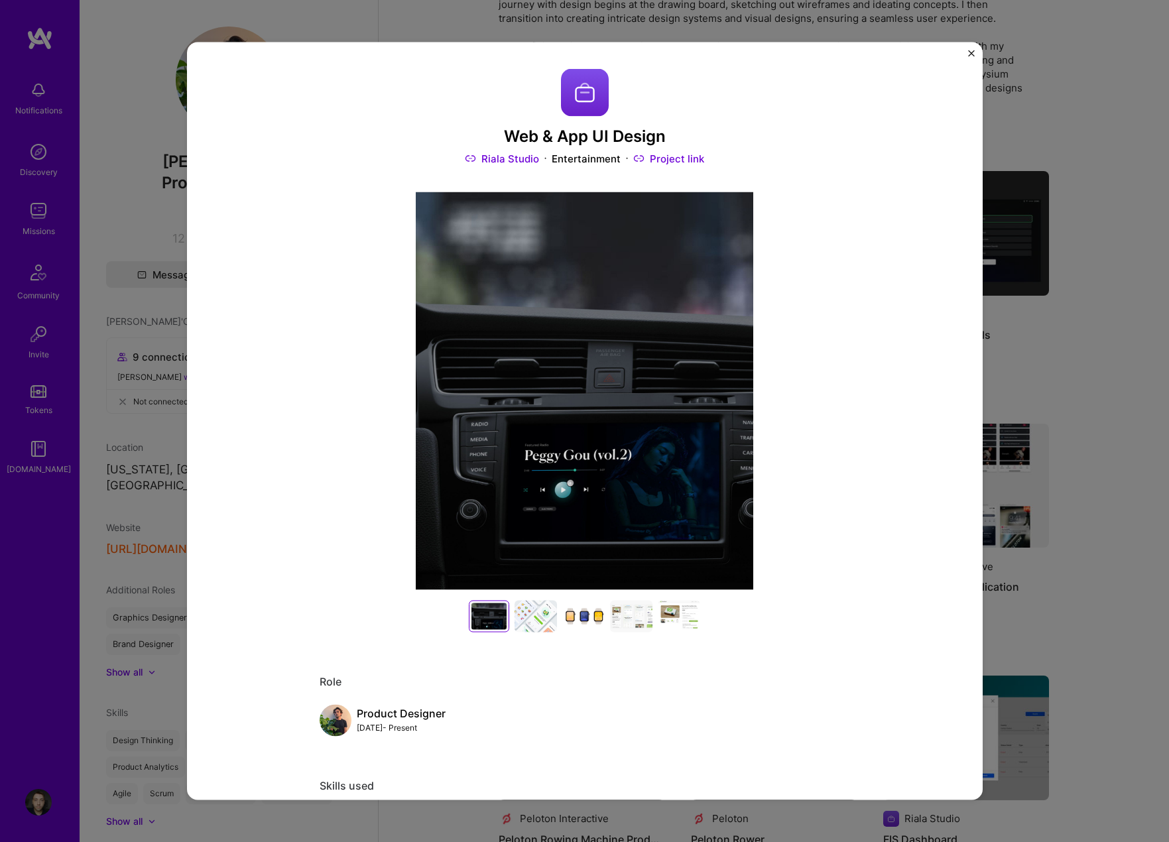
click at [529, 626] on div at bounding box center [536, 616] width 42 height 32
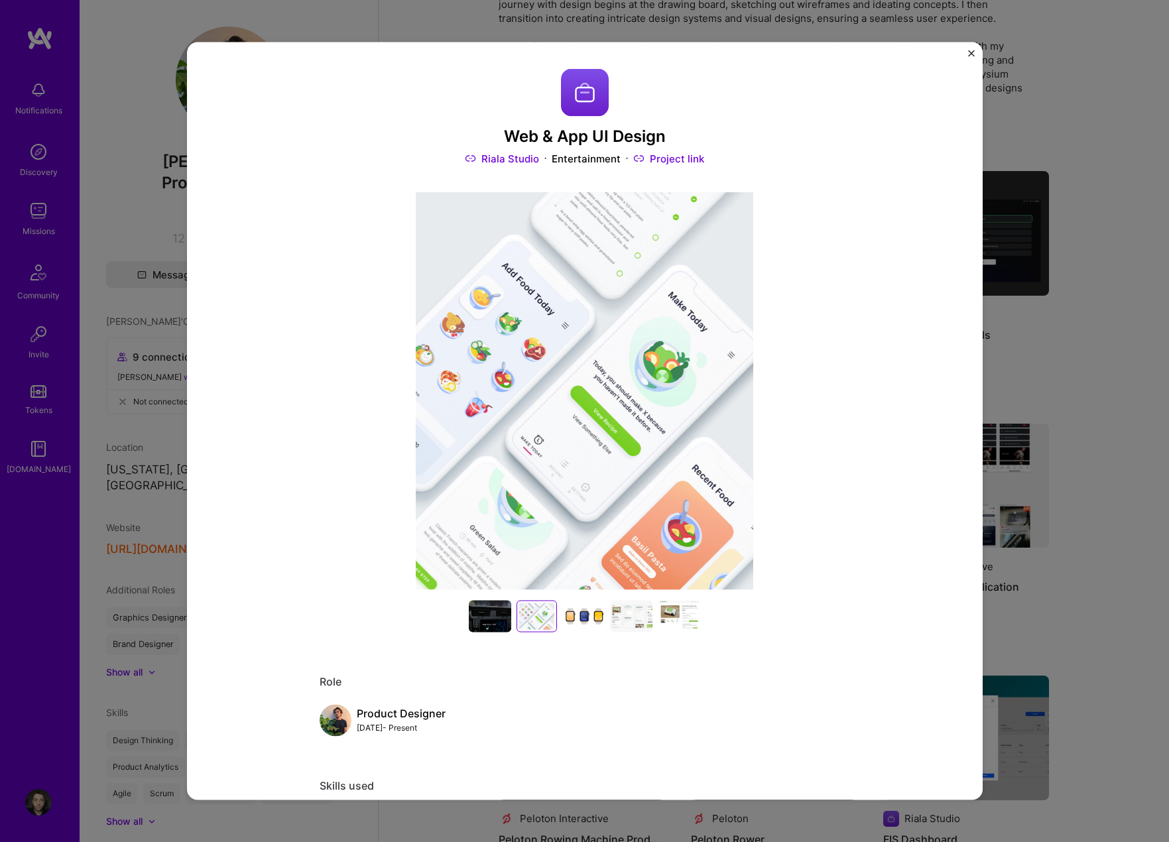
click at [586, 616] on div at bounding box center [583, 616] width 42 height 32
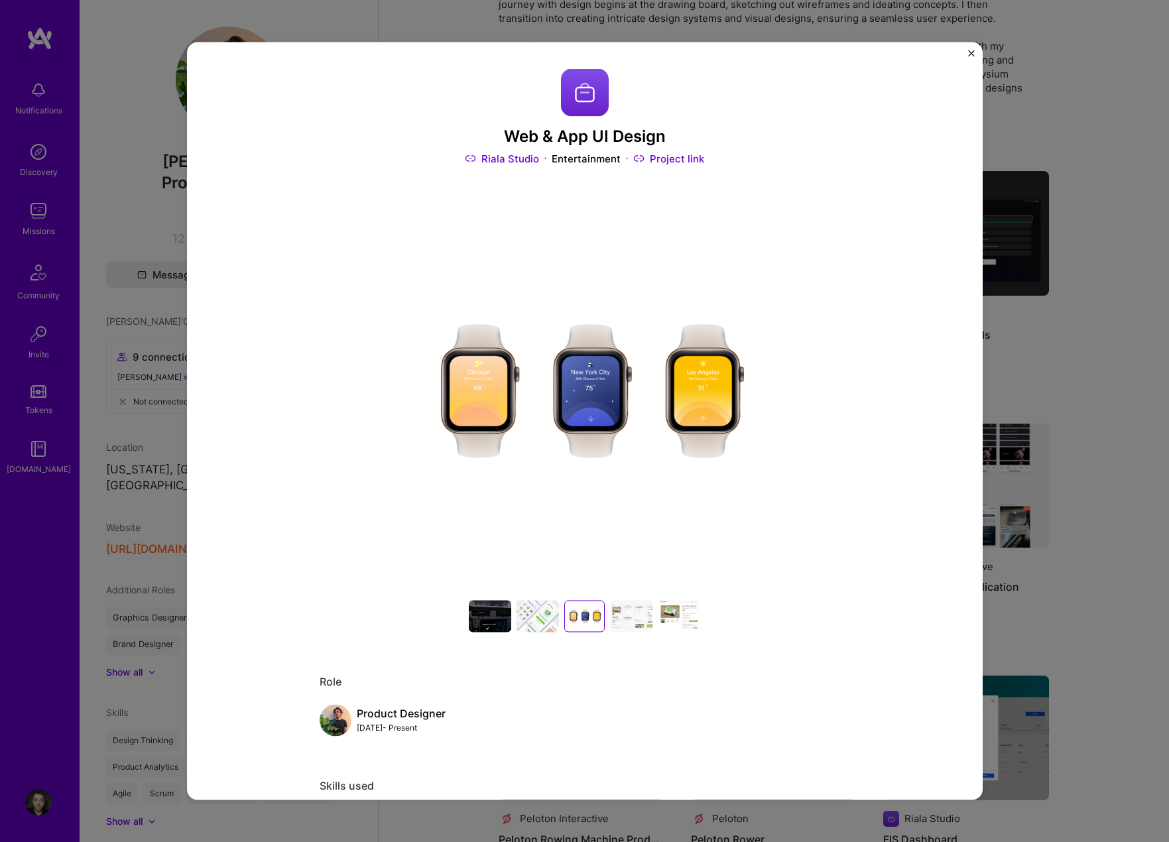
click at [621, 623] on div at bounding box center [631, 616] width 42 height 32
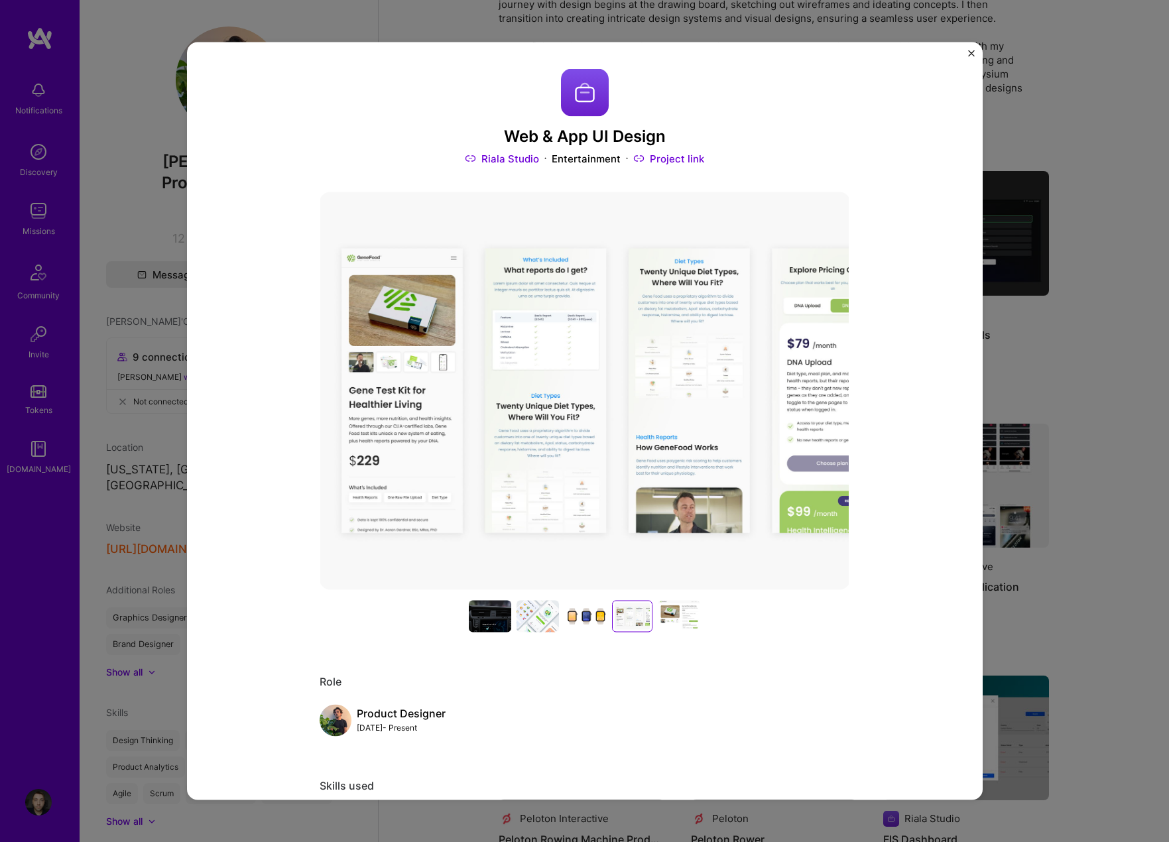
click at [663, 615] on div at bounding box center [679, 616] width 42 height 32
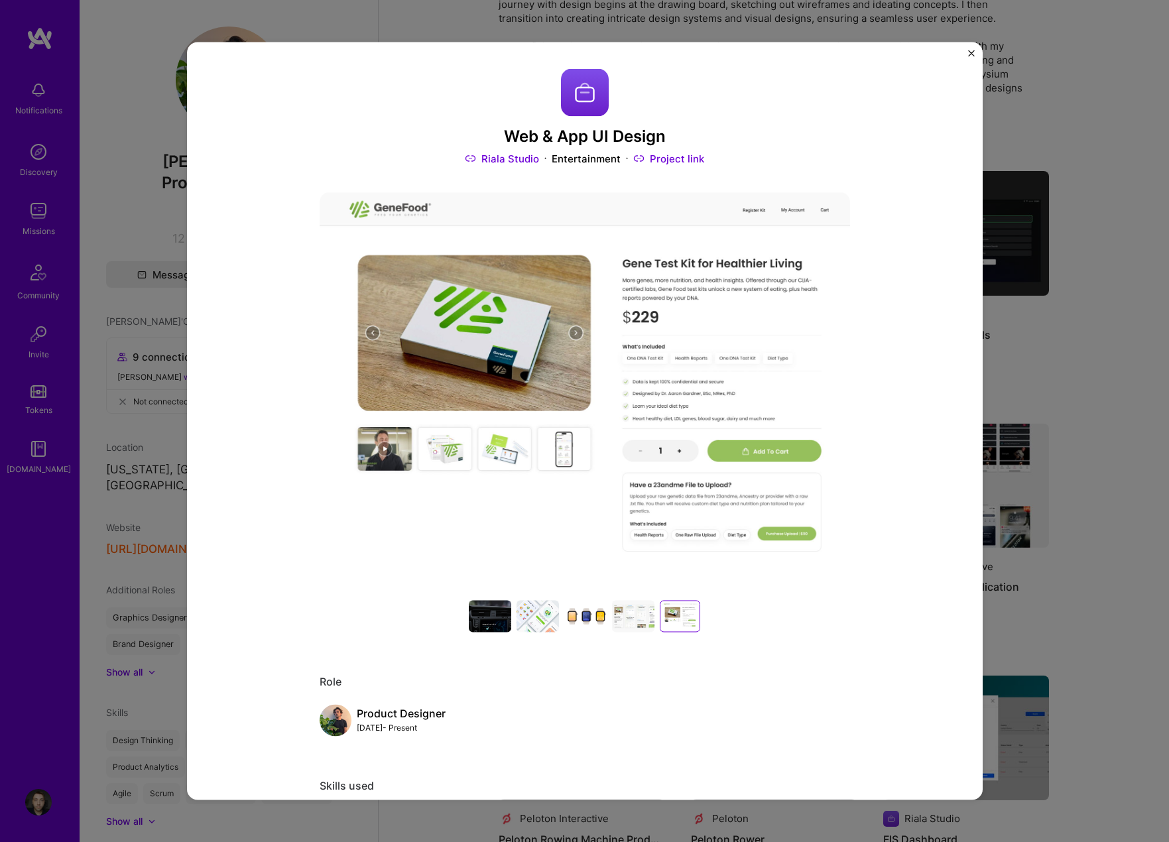
click at [970, 54] on img "Close" at bounding box center [971, 53] width 7 height 7
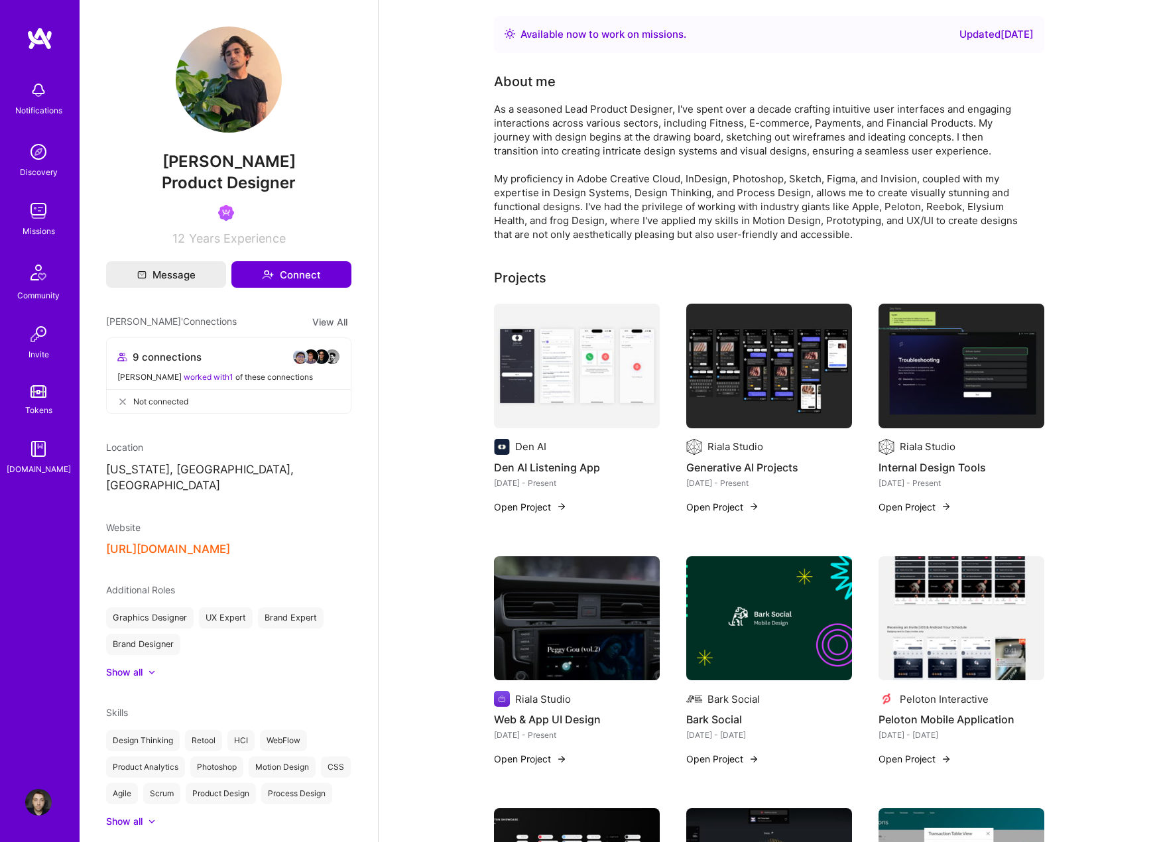
click at [972, 390] on img at bounding box center [962, 366] width 166 height 125
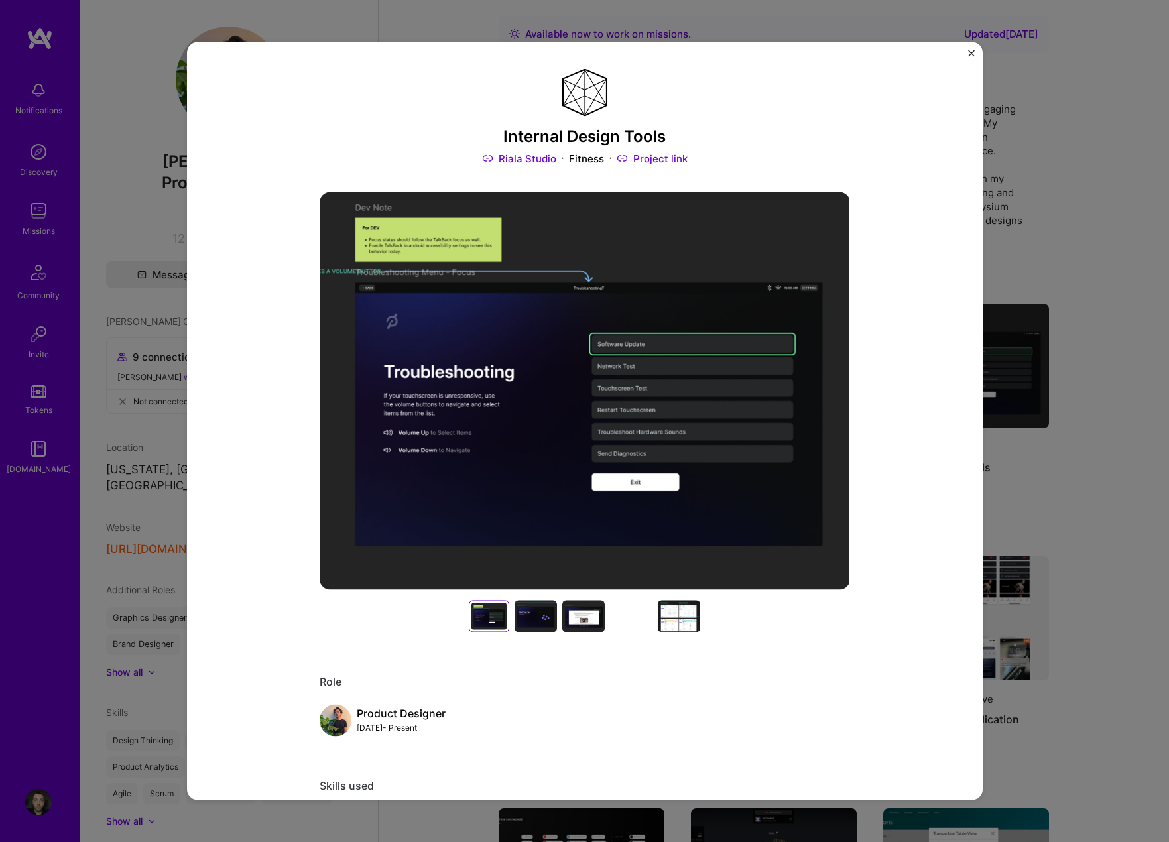
click at [538, 616] on div at bounding box center [536, 616] width 42 height 32
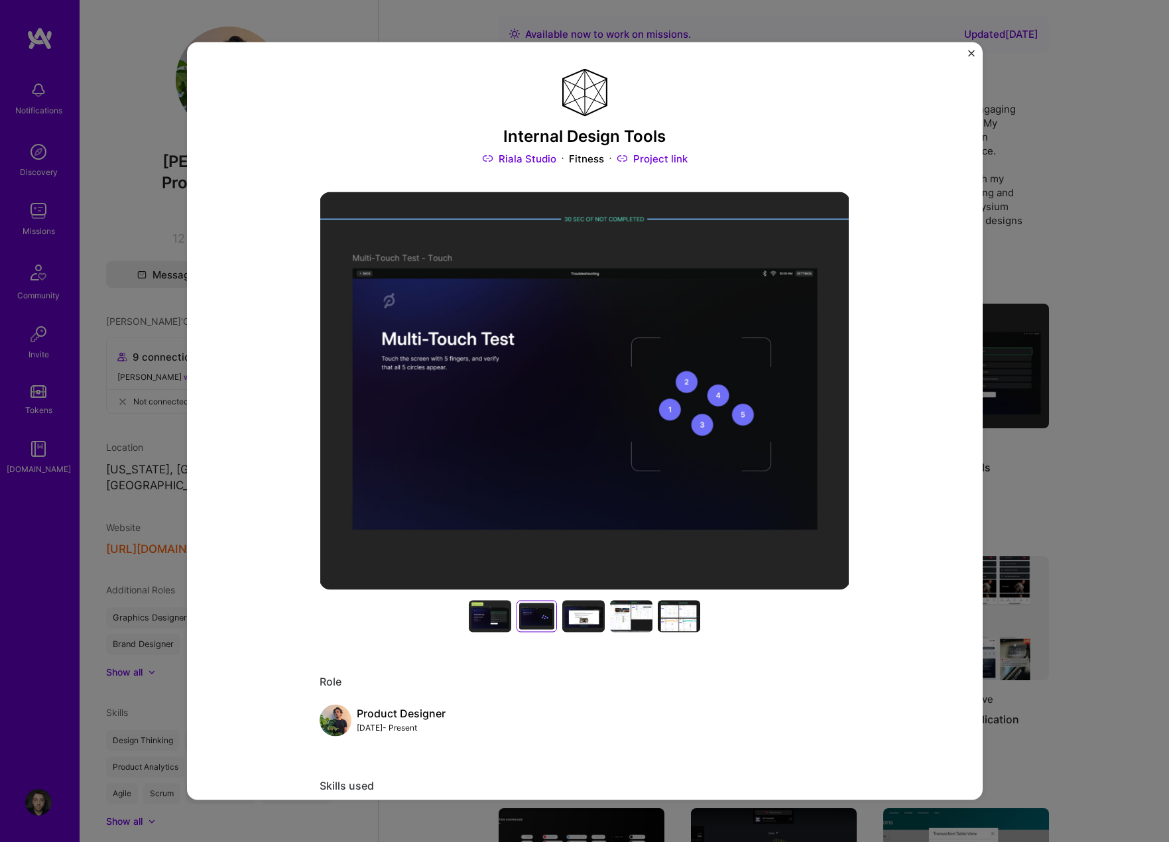
click at [597, 611] on div at bounding box center [583, 616] width 42 height 32
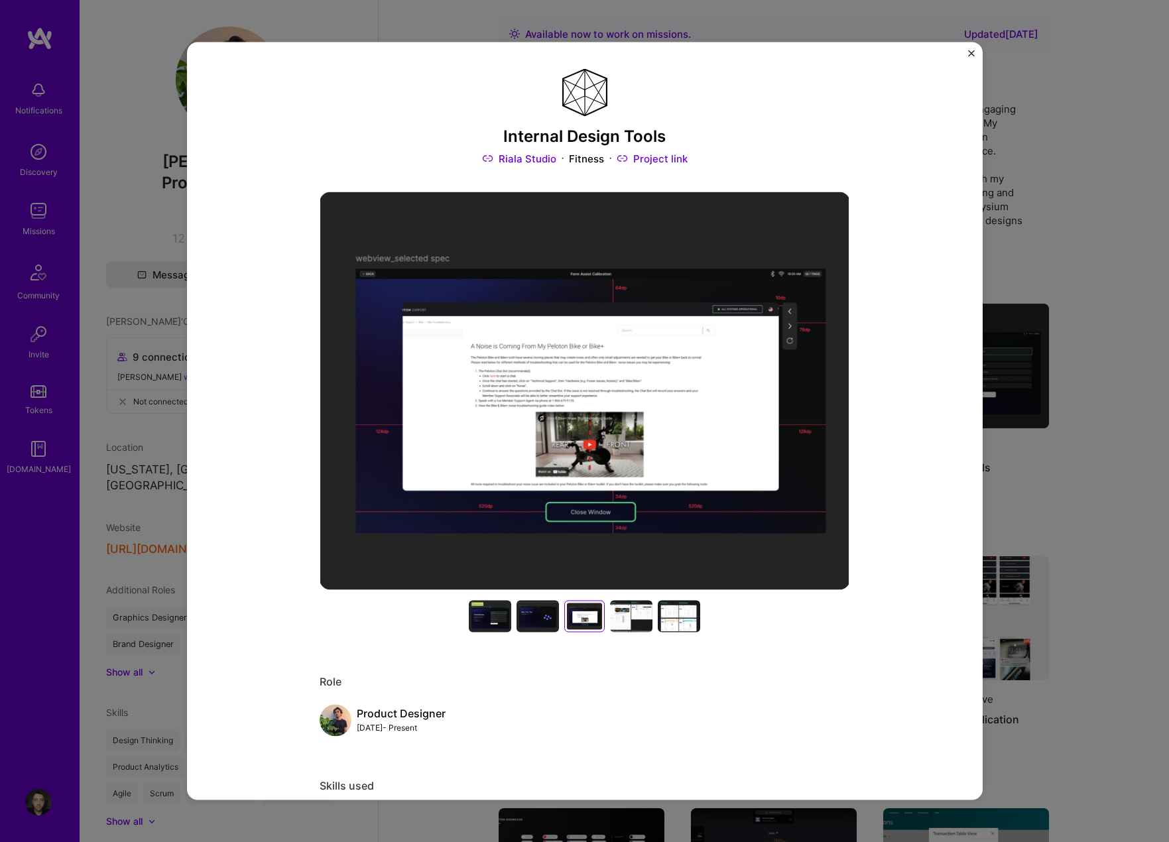
click at [629, 615] on div at bounding box center [631, 616] width 42 height 32
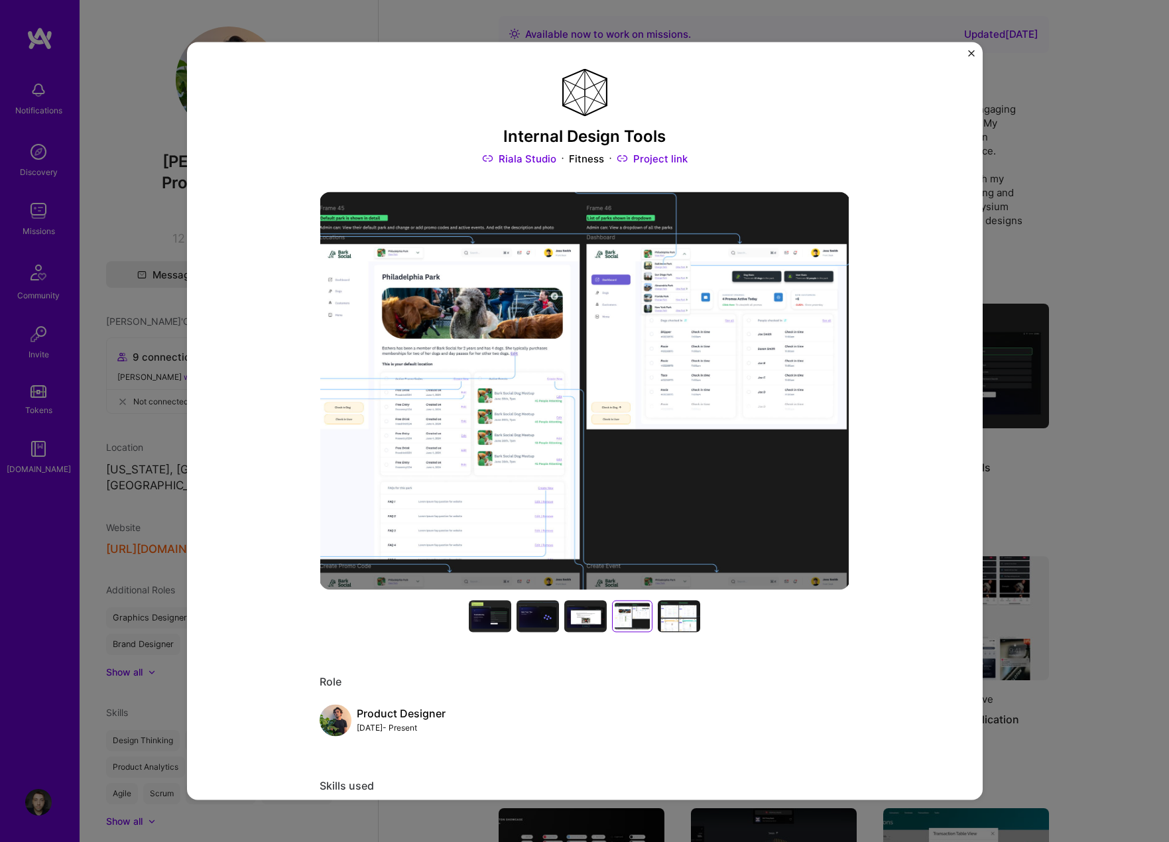
click at [667, 619] on div at bounding box center [679, 616] width 42 height 32
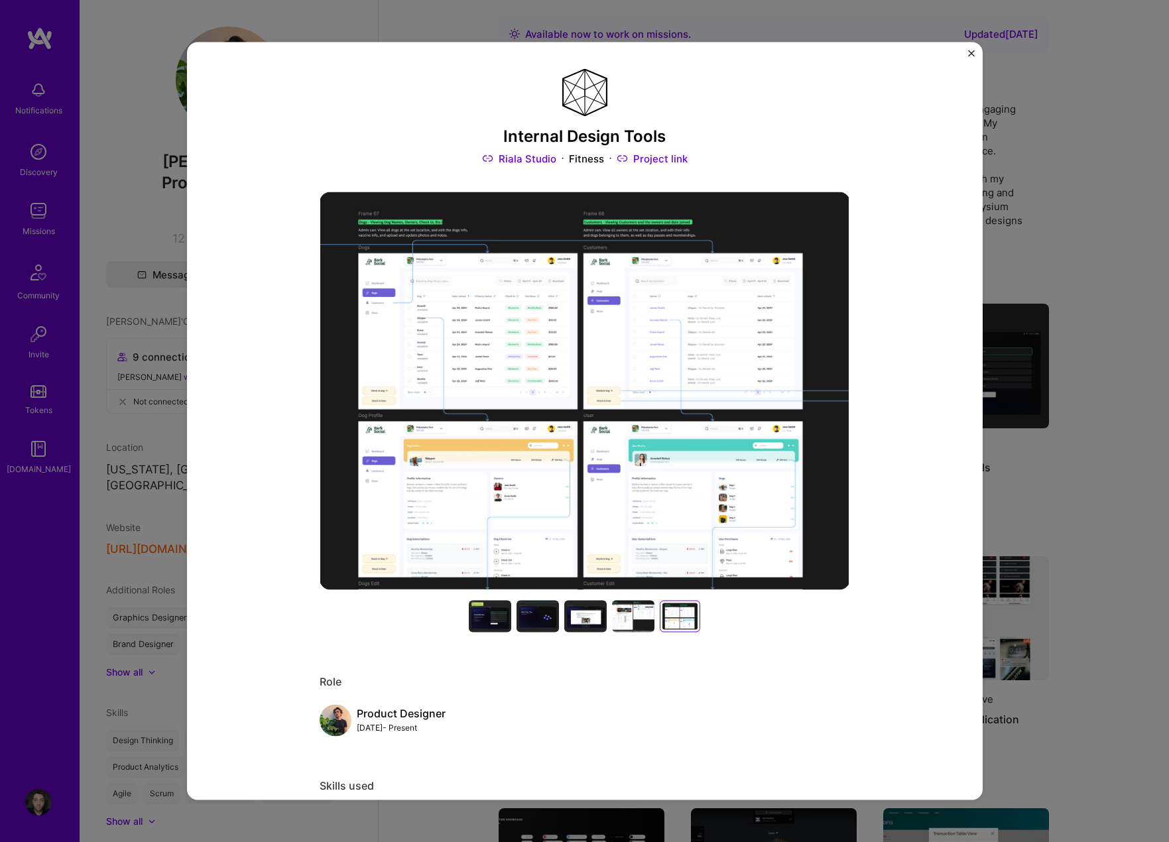
click at [971, 52] on img "Close" at bounding box center [971, 53] width 7 height 7
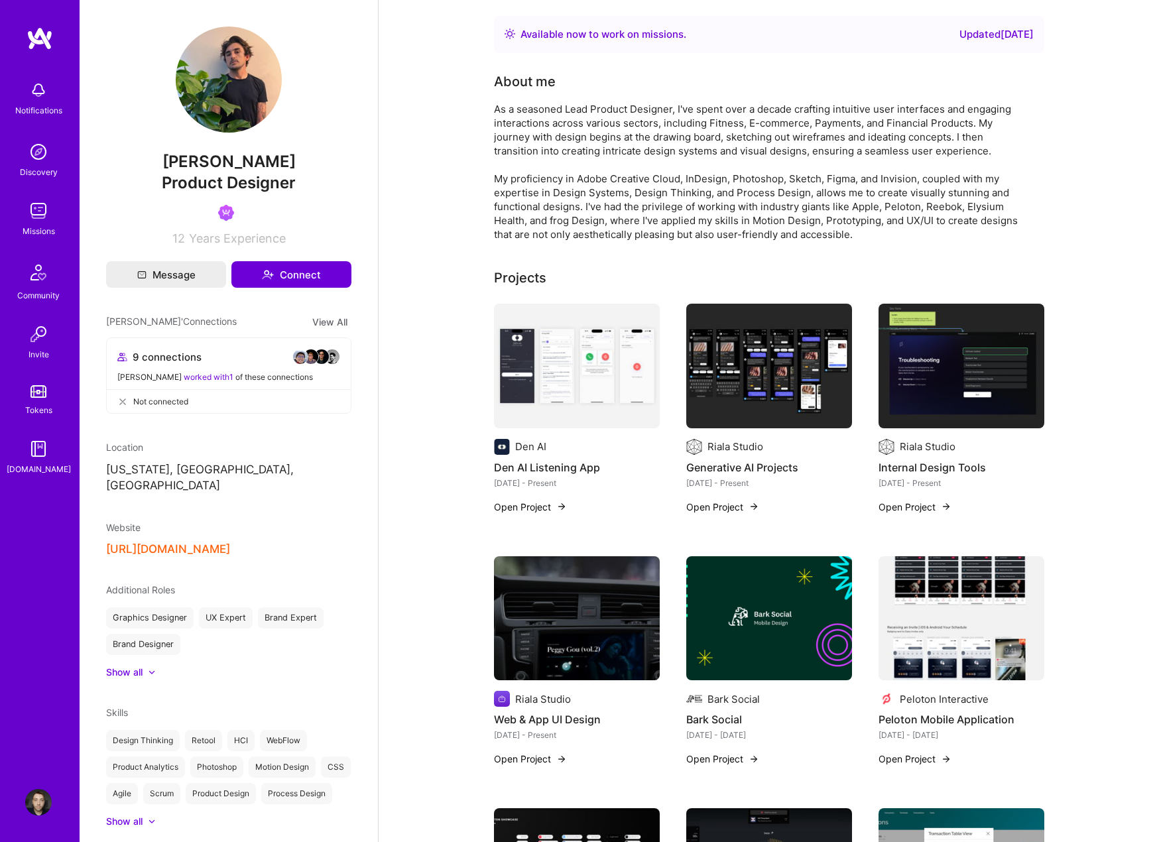
click at [748, 379] on img at bounding box center [769, 366] width 166 height 125
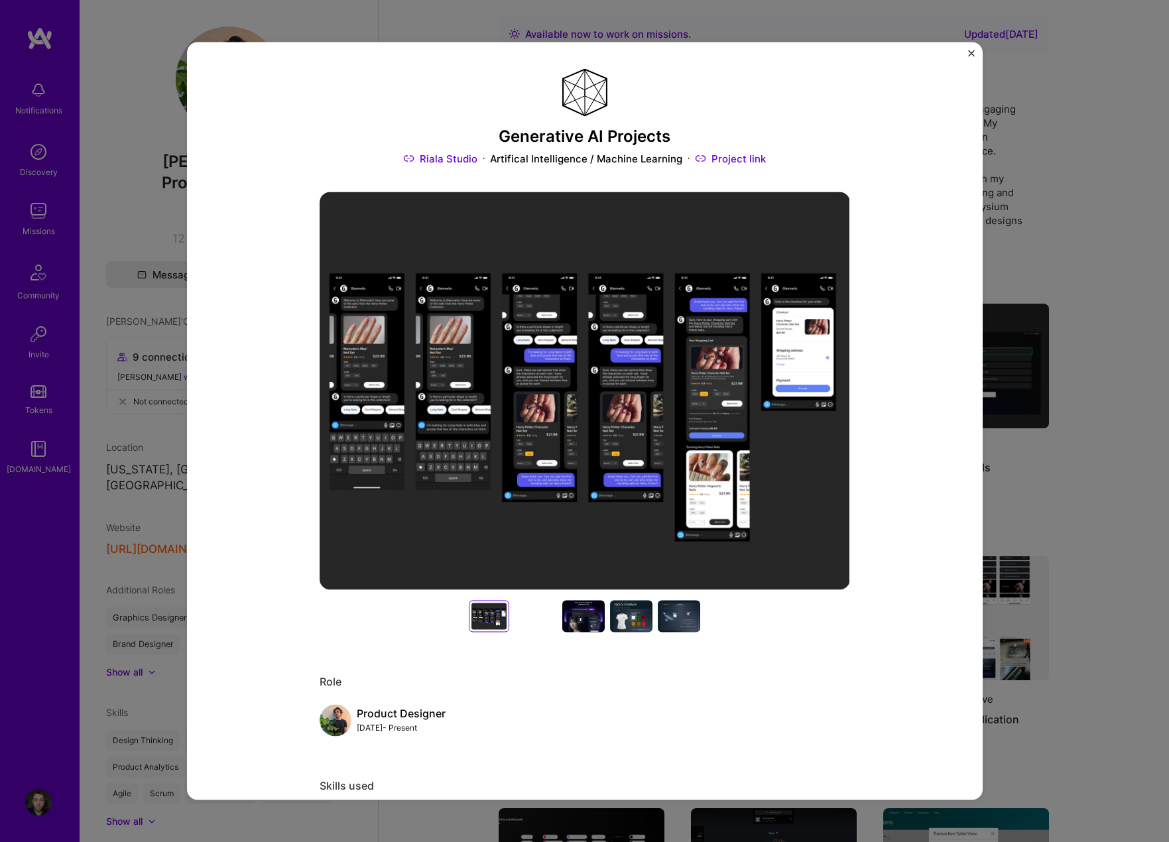
click at [528, 615] on div at bounding box center [536, 616] width 42 height 32
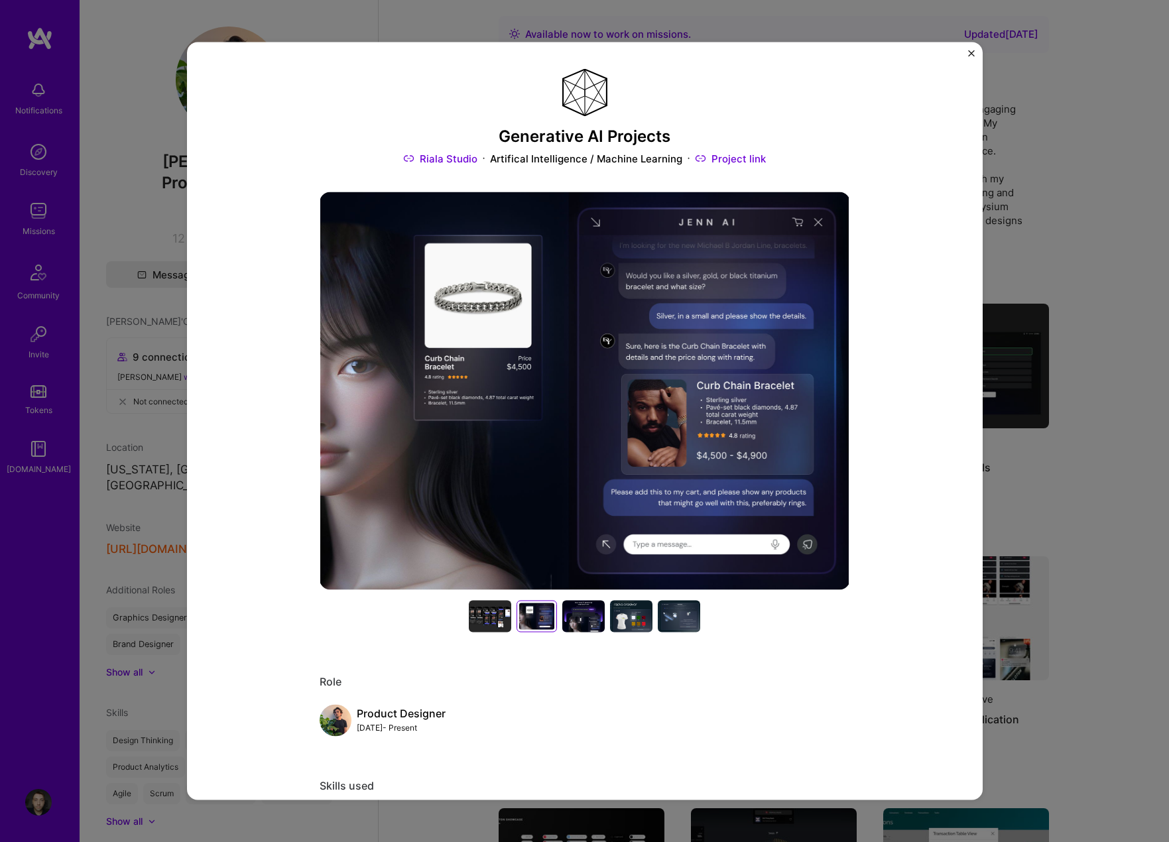
click at [578, 621] on div at bounding box center [583, 616] width 42 height 32
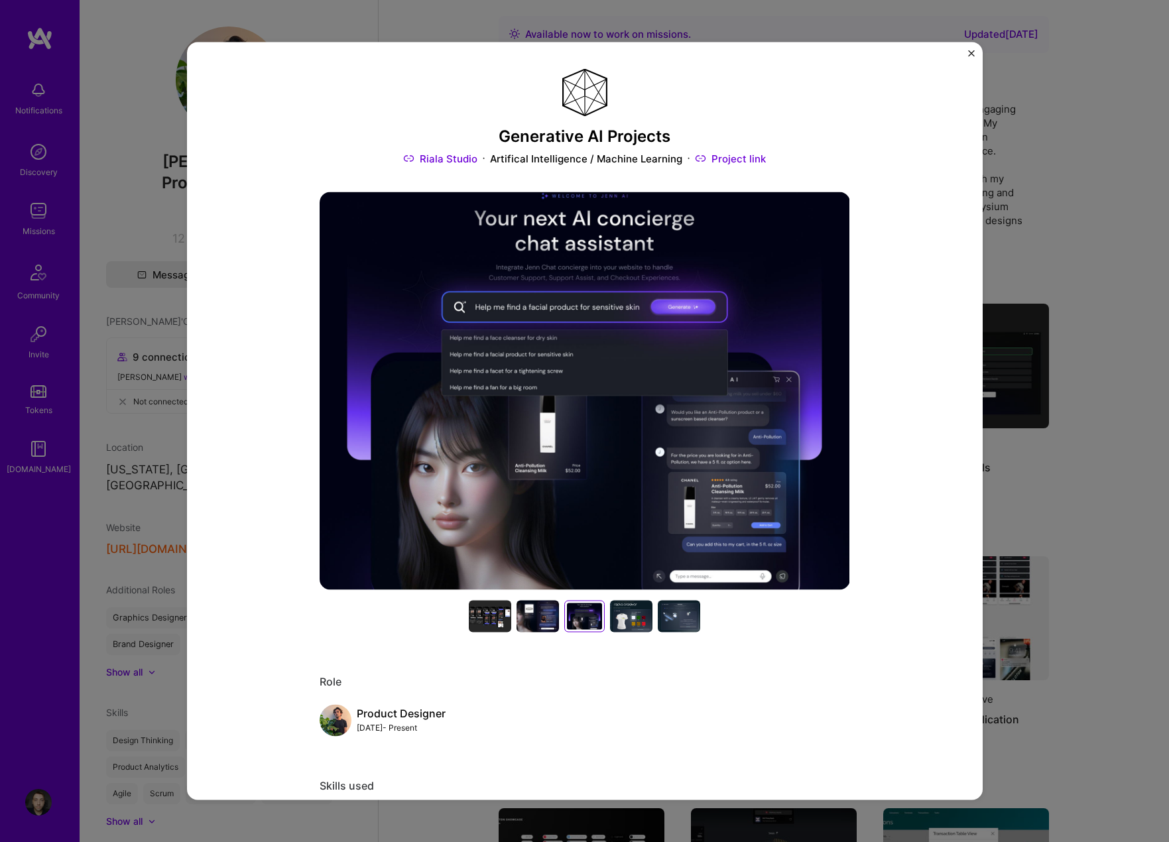
click at [635, 616] on div at bounding box center [631, 616] width 42 height 32
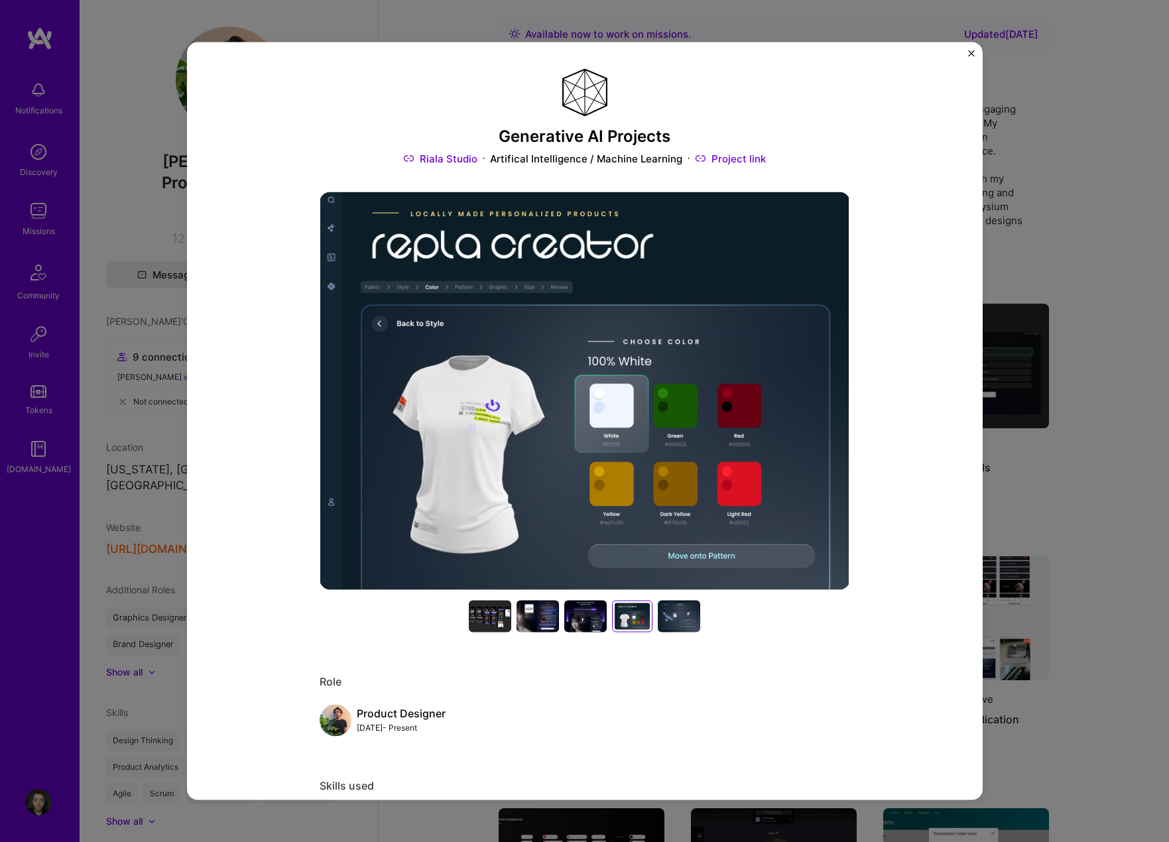
click at [672, 607] on div at bounding box center [679, 616] width 42 height 32
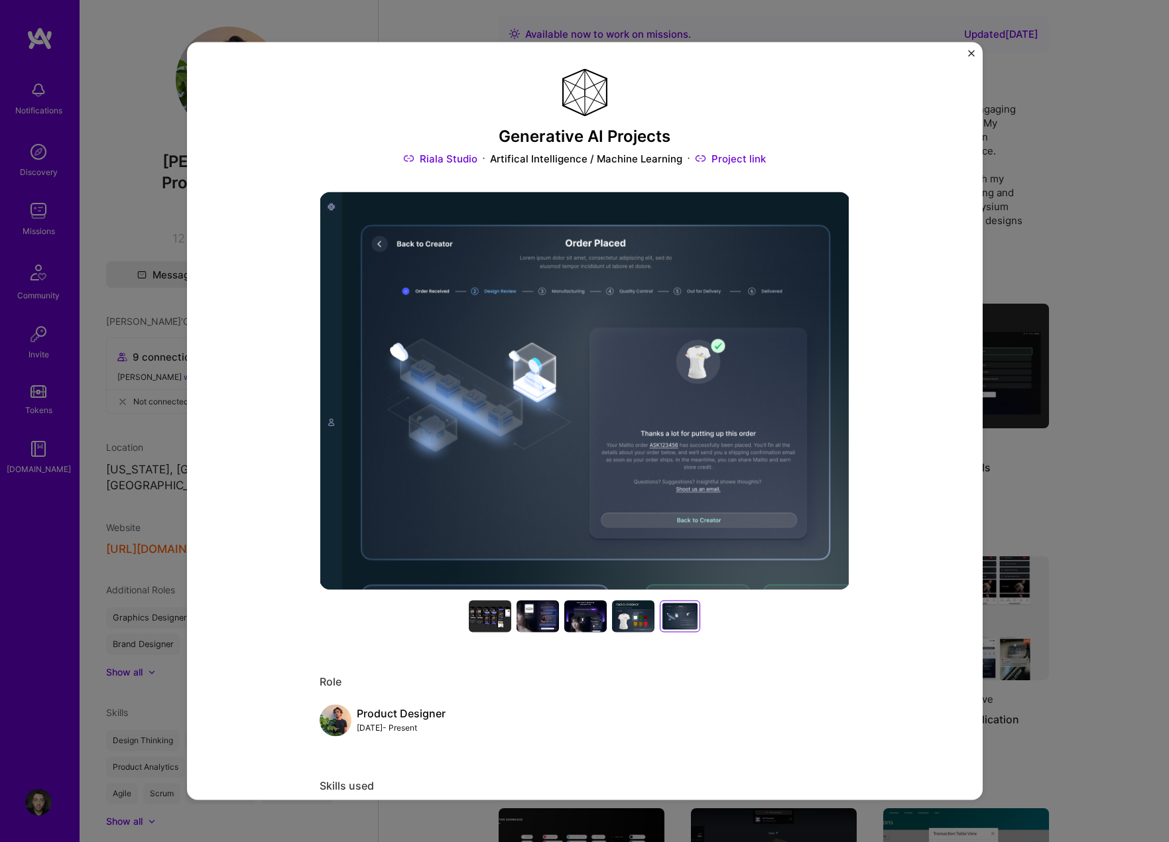
click at [970, 51] on img "Close" at bounding box center [971, 53] width 7 height 7
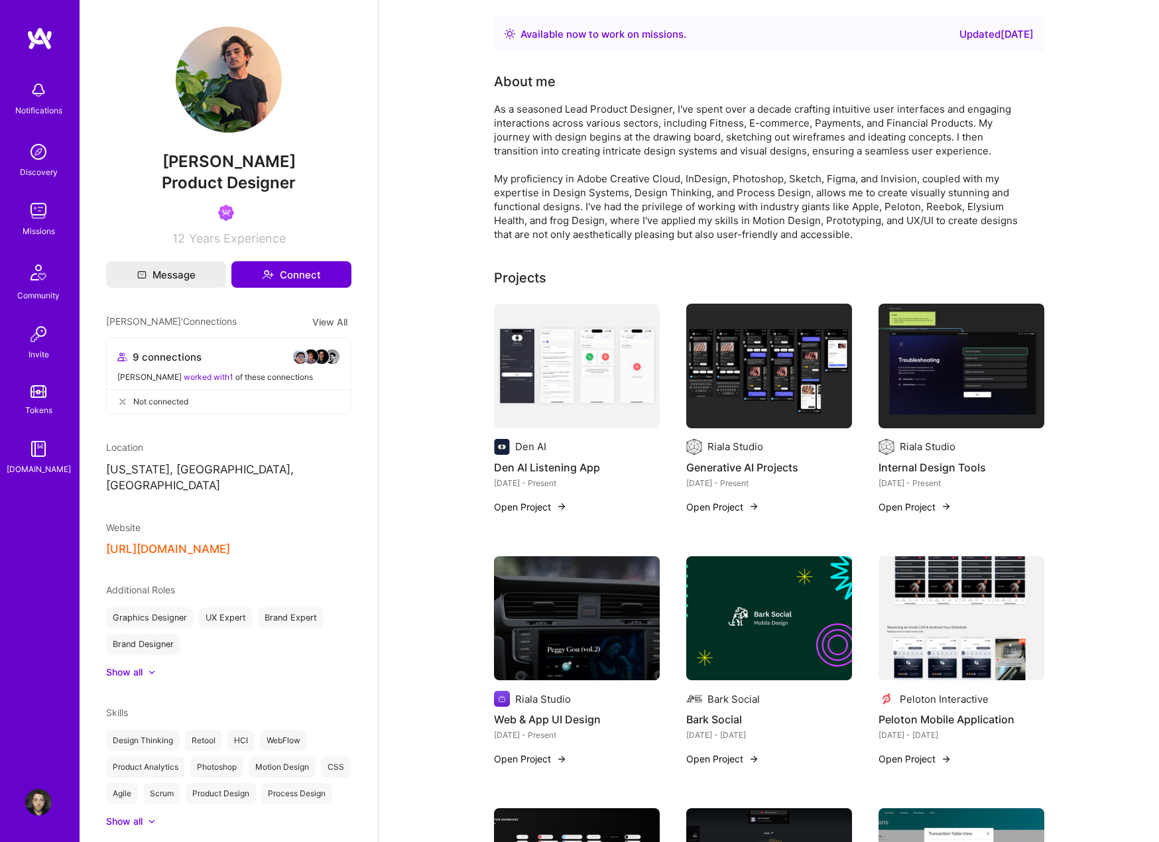
click at [581, 356] on img at bounding box center [577, 366] width 166 height 125
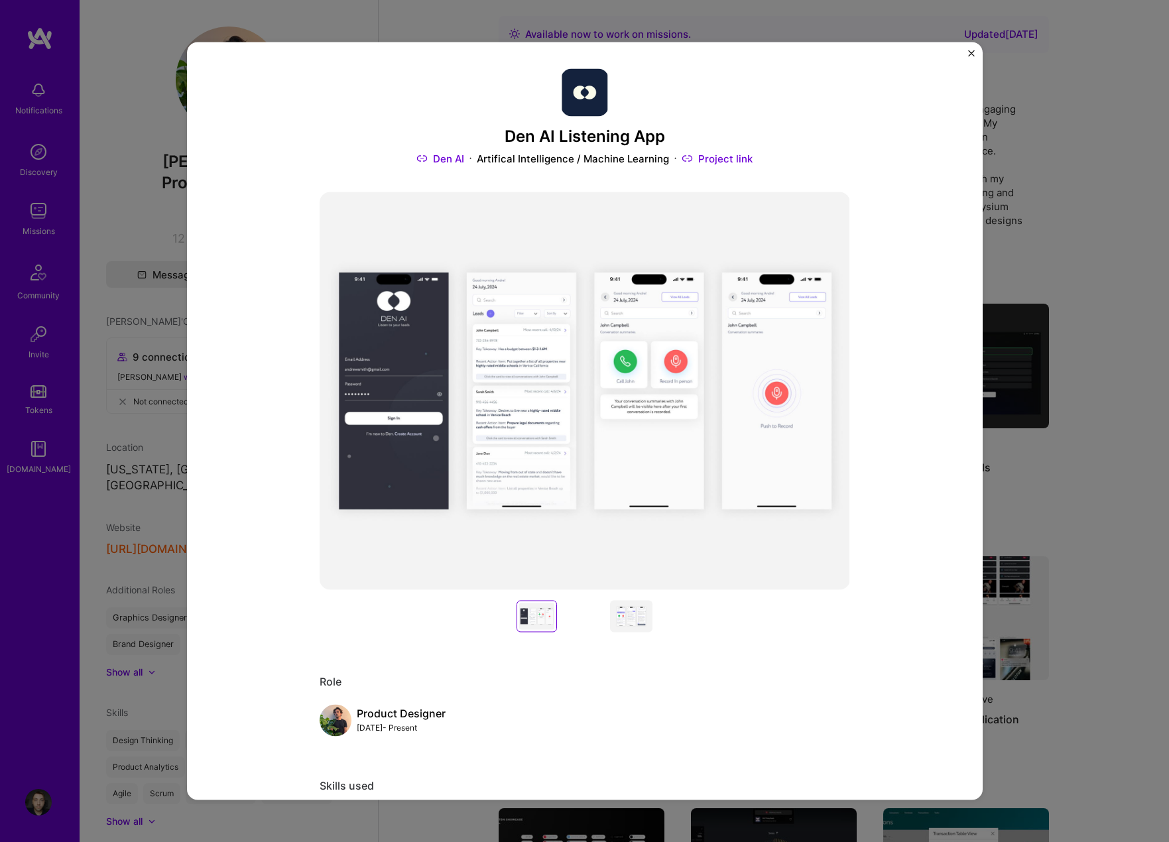
click at [568, 629] on div at bounding box center [583, 616] width 42 height 32
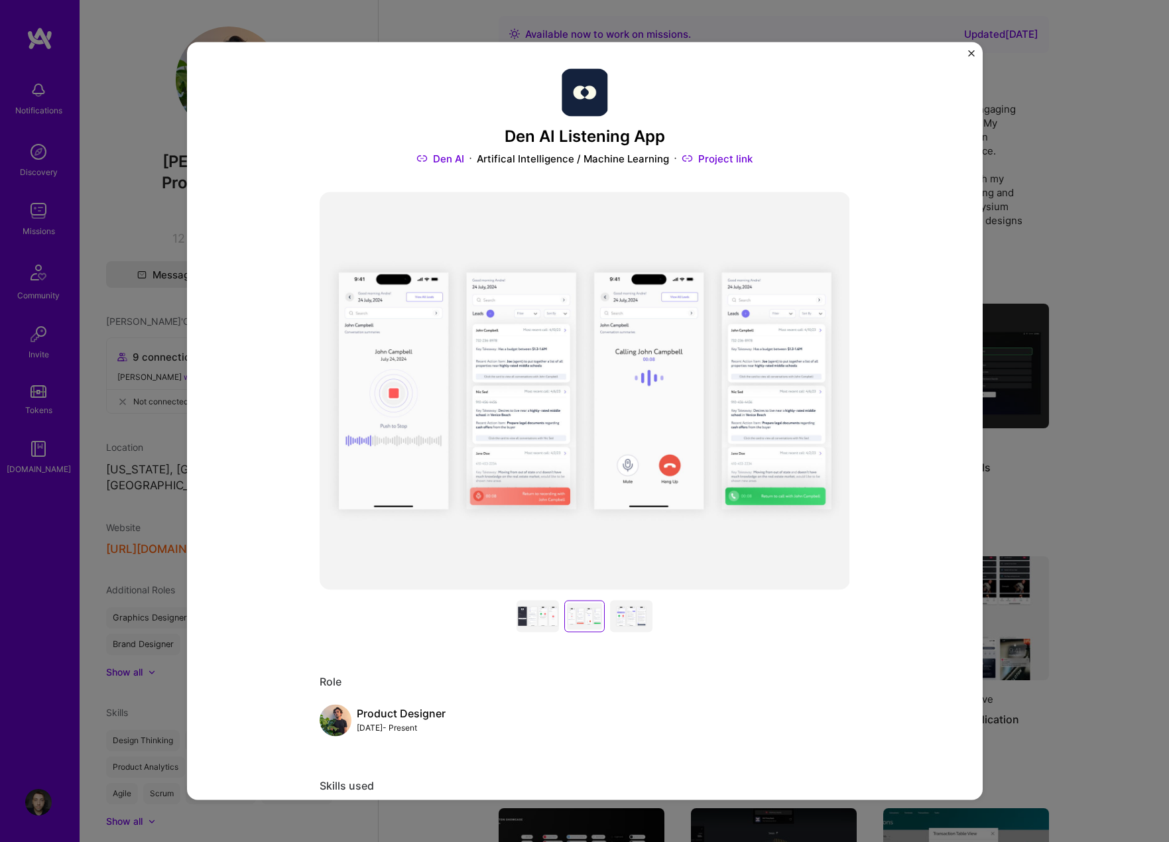
click at [625, 623] on div at bounding box center [631, 616] width 42 height 32
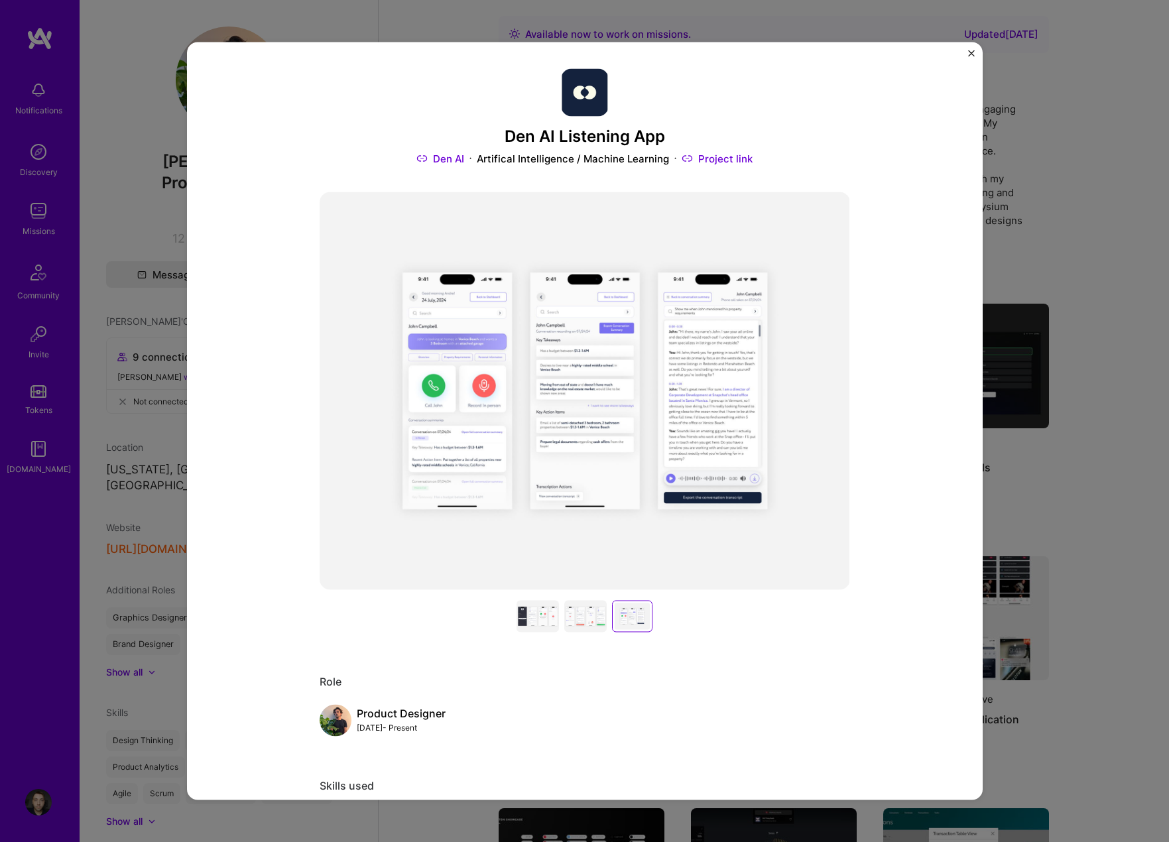
click at [970, 53] on img "Close" at bounding box center [971, 53] width 7 height 7
